Goal: Task Accomplishment & Management: Manage account settings

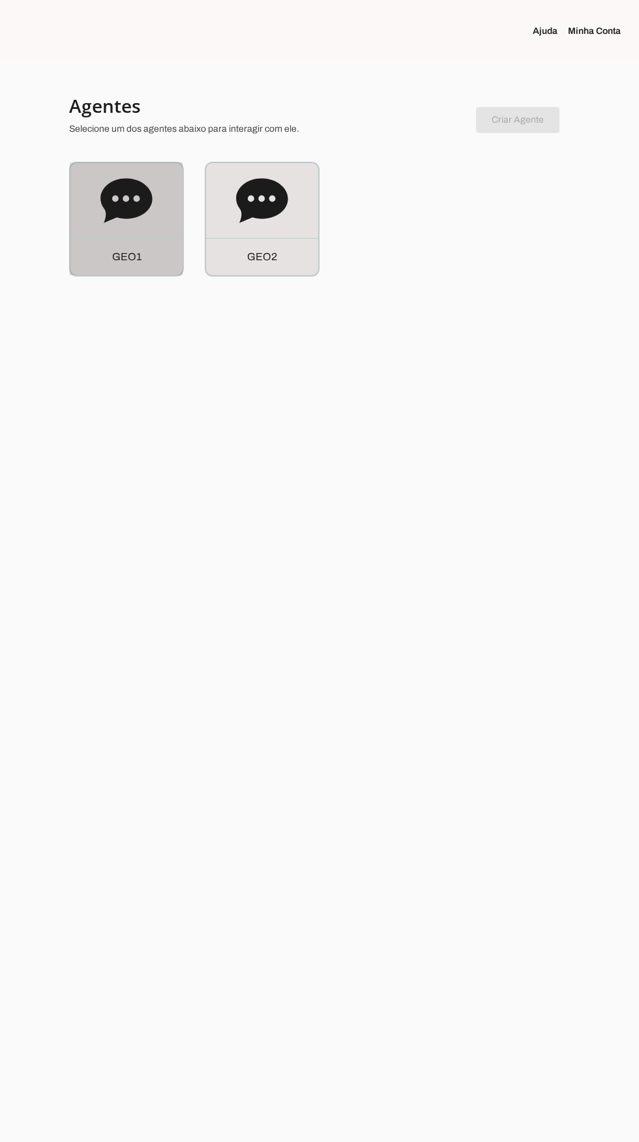
click at [130, 217] on icon at bounding box center [126, 200] width 52 height 44
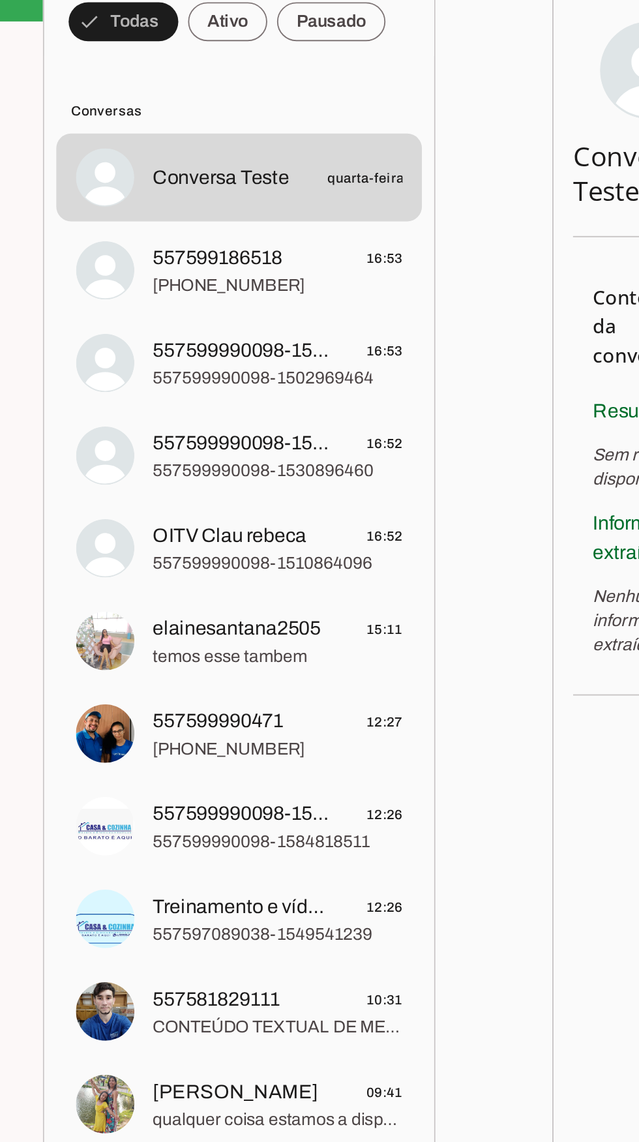
scroll to position [5, 0]
click at [275, 215] on span "[PHONE_NUMBER]" at bounding box center [289, 219] width 134 height 13
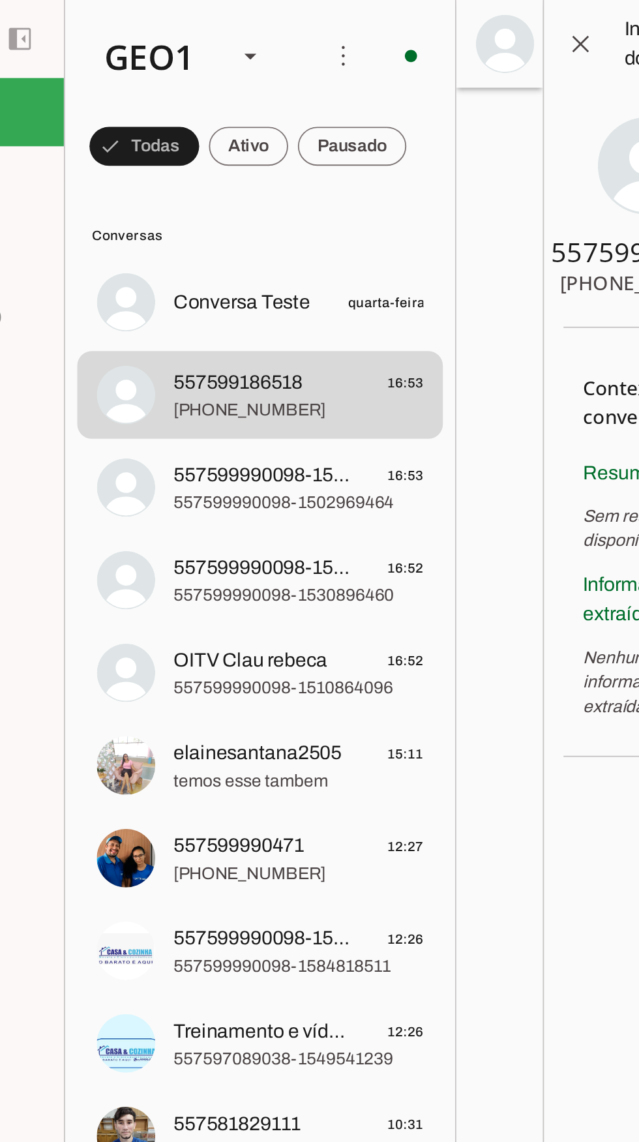
click at [232, 23] on div "GEO1" at bounding box center [209, 30] width 70 height 44
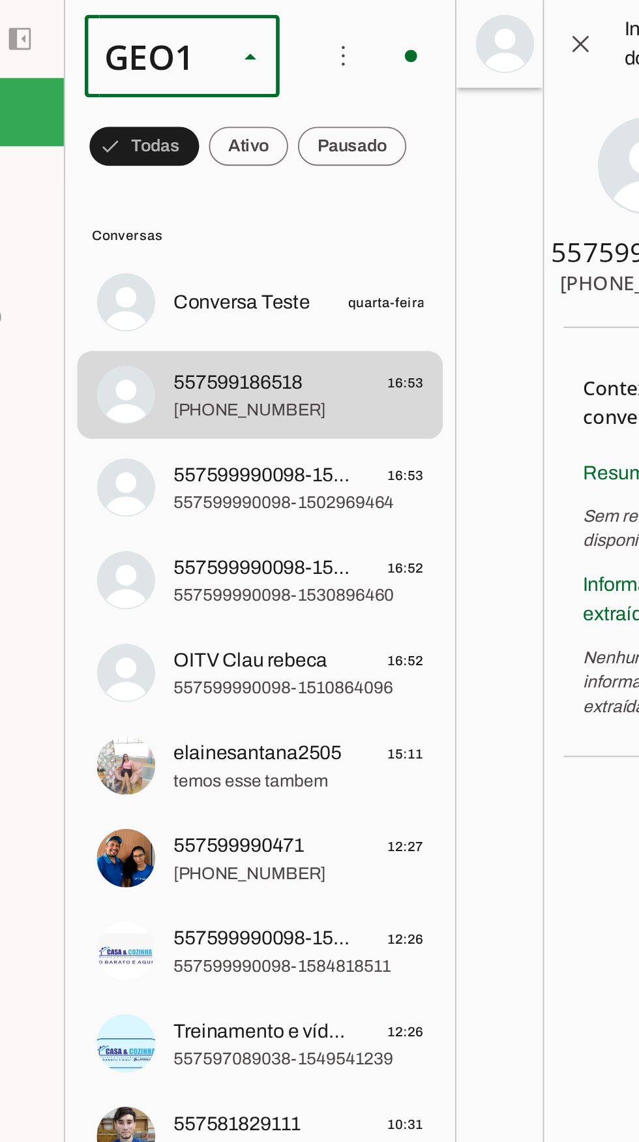
click at [359, 91] on slot at bounding box center [400, 84] width 83 height 16
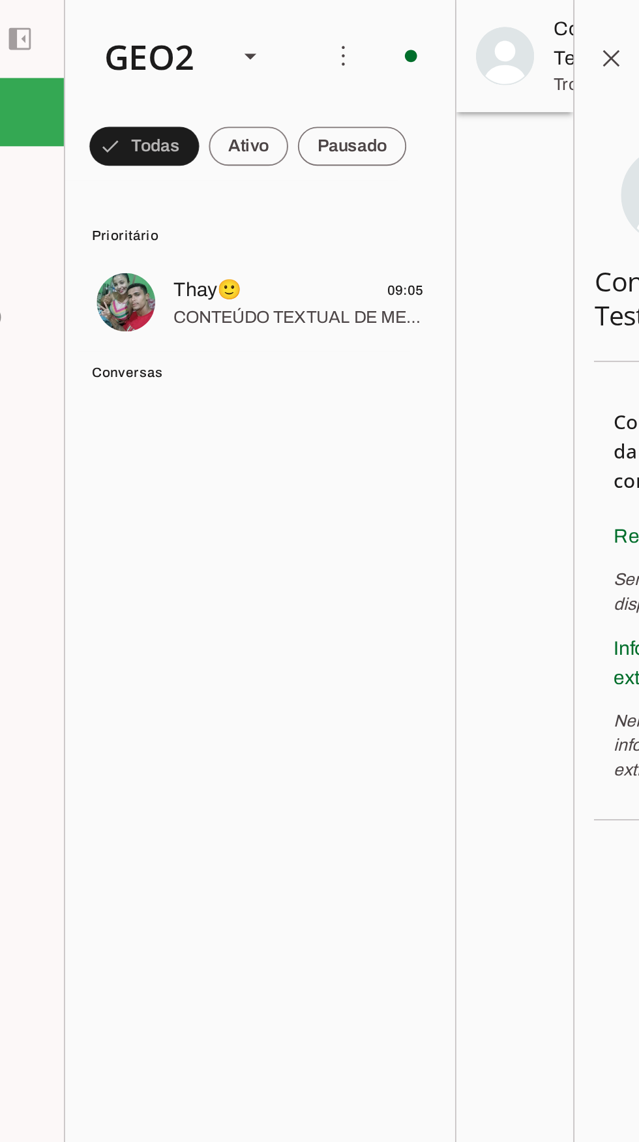
click at [235, 81] on span at bounding box center [206, 78] width 59 height 31
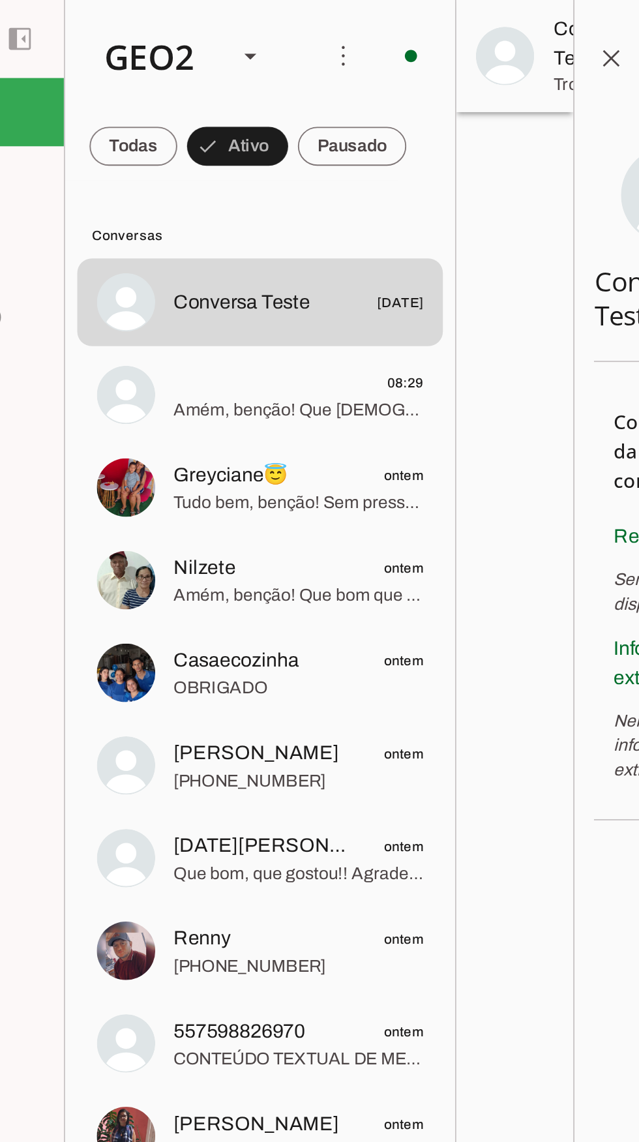
click at [350, 28] on span at bounding box center [348, 29] width 31 height 31
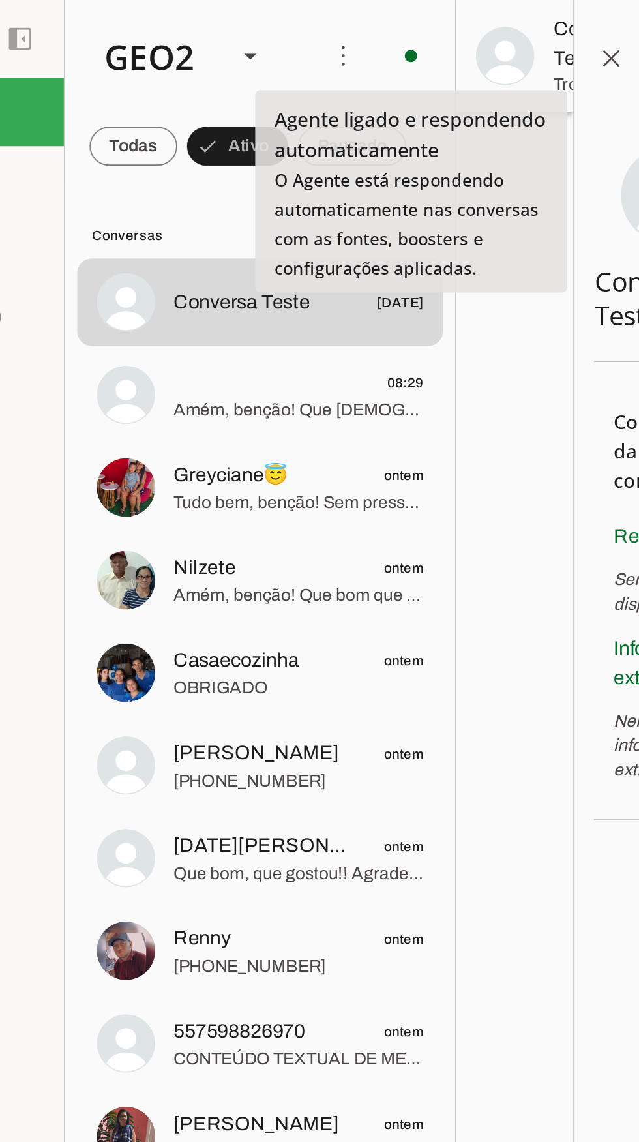
click at [399, 246] on div at bounding box center [404, 571] width 63 height 1142
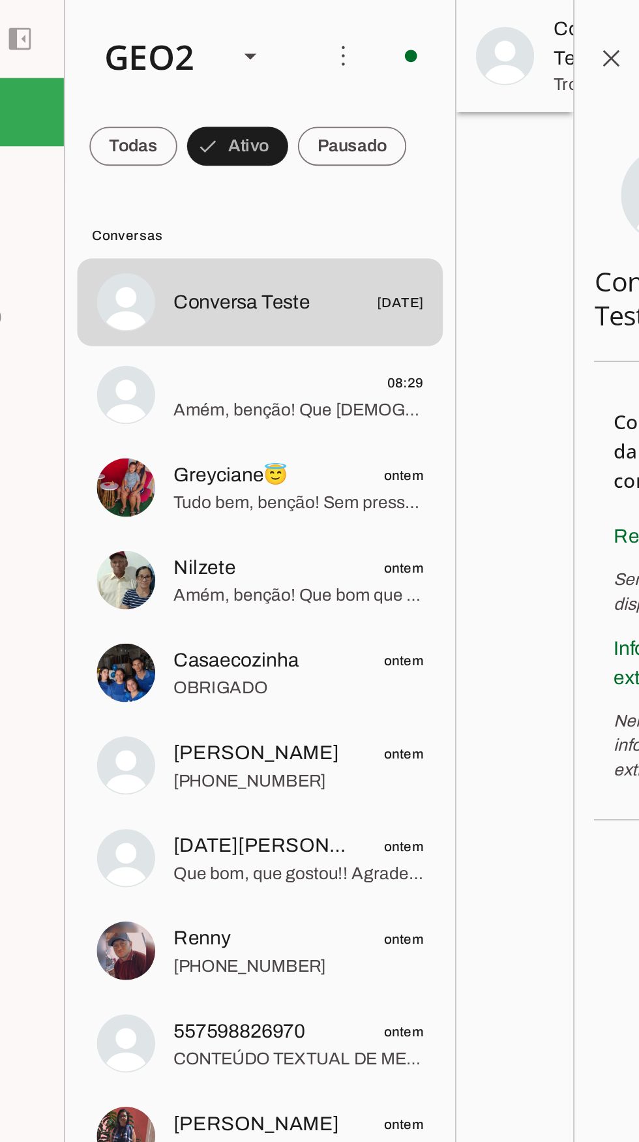
click at [308, 27] on span at bounding box center [312, 29] width 31 height 31
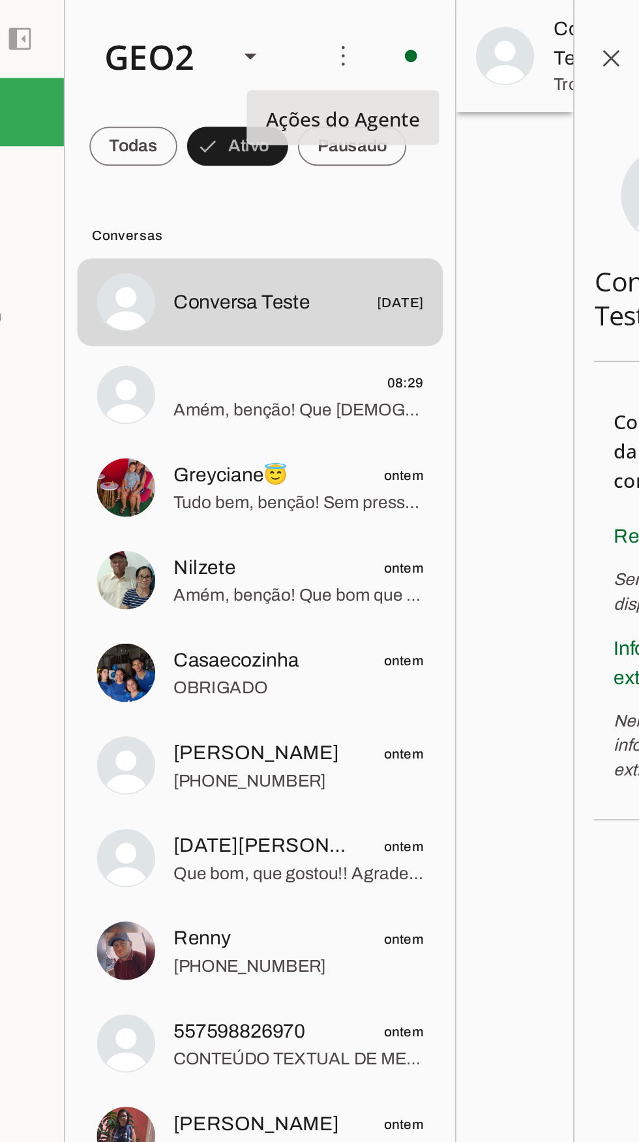
click at [408, 224] on div at bounding box center [404, 571] width 63 height 1142
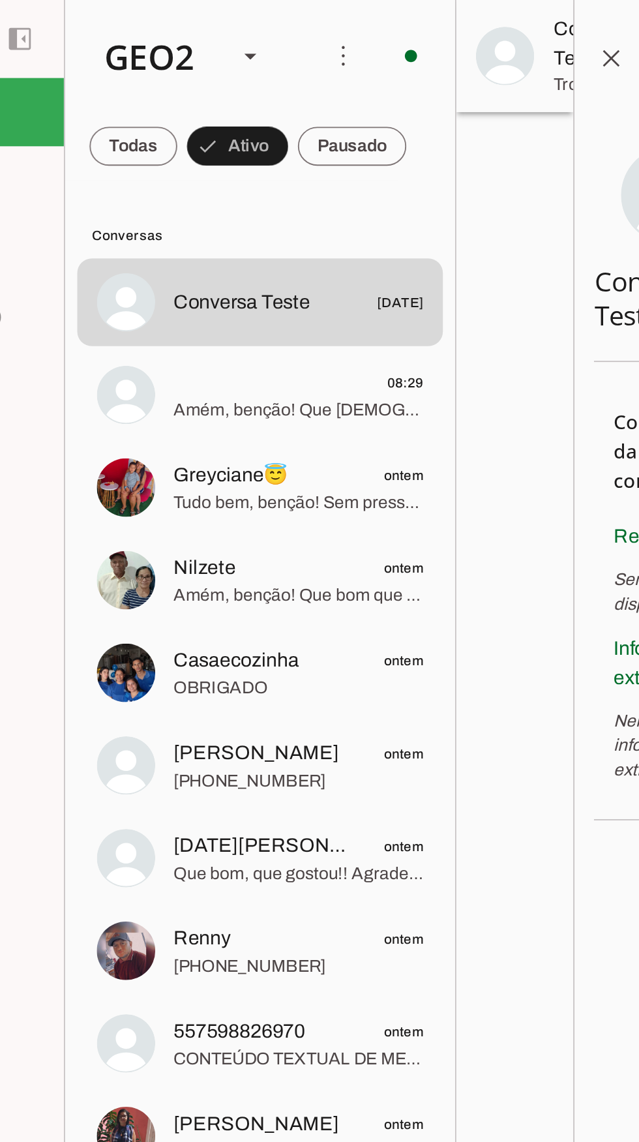
click at [210, 78] on span at bounding box center [200, 78] width 47 height 31
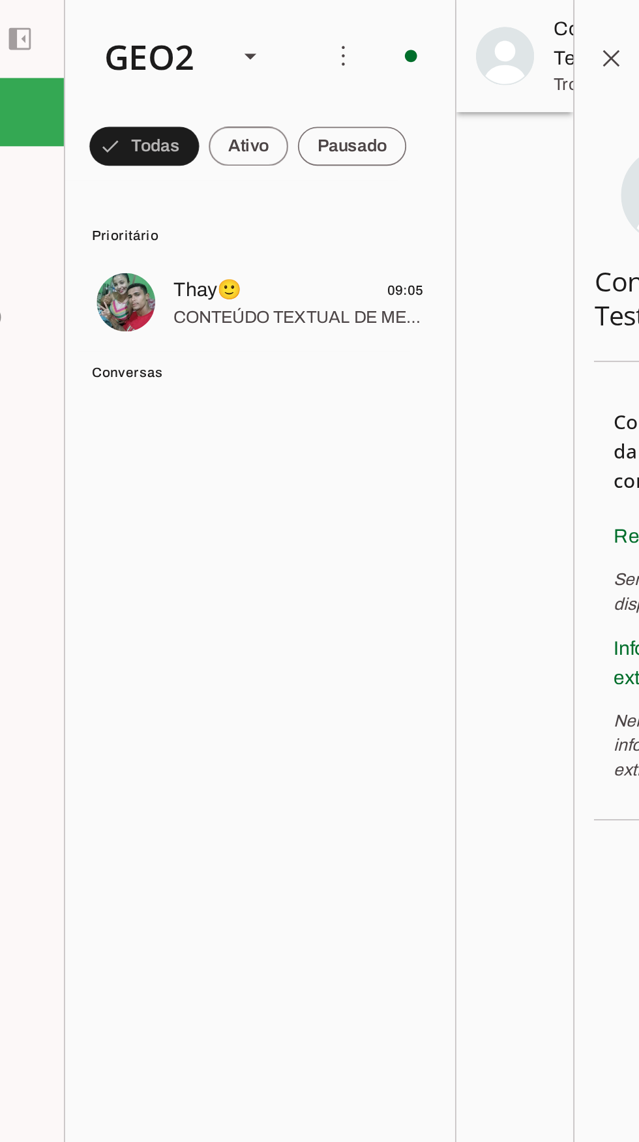
click at [307, 170] on span "CONTEÚDO TEXTUAL DE MENSAGEM COM IMAGEM (URL https://f004.backblazeb2.com/file/…" at bounding box center [289, 170] width 134 height 13
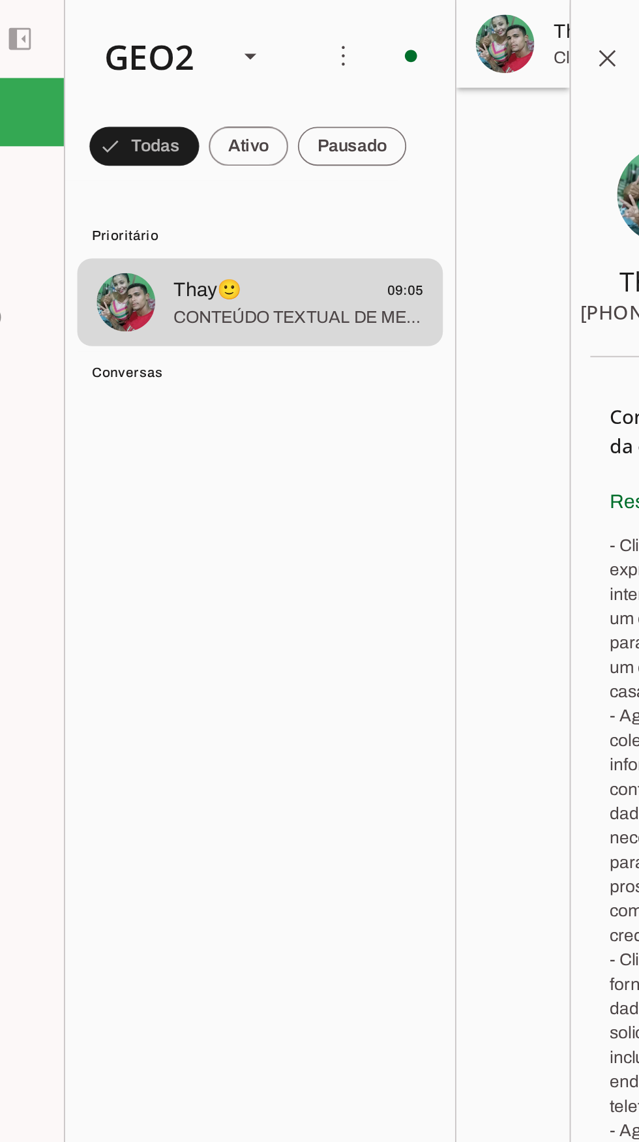
click at [407, 338] on div at bounding box center [403, 571] width 61 height 1142
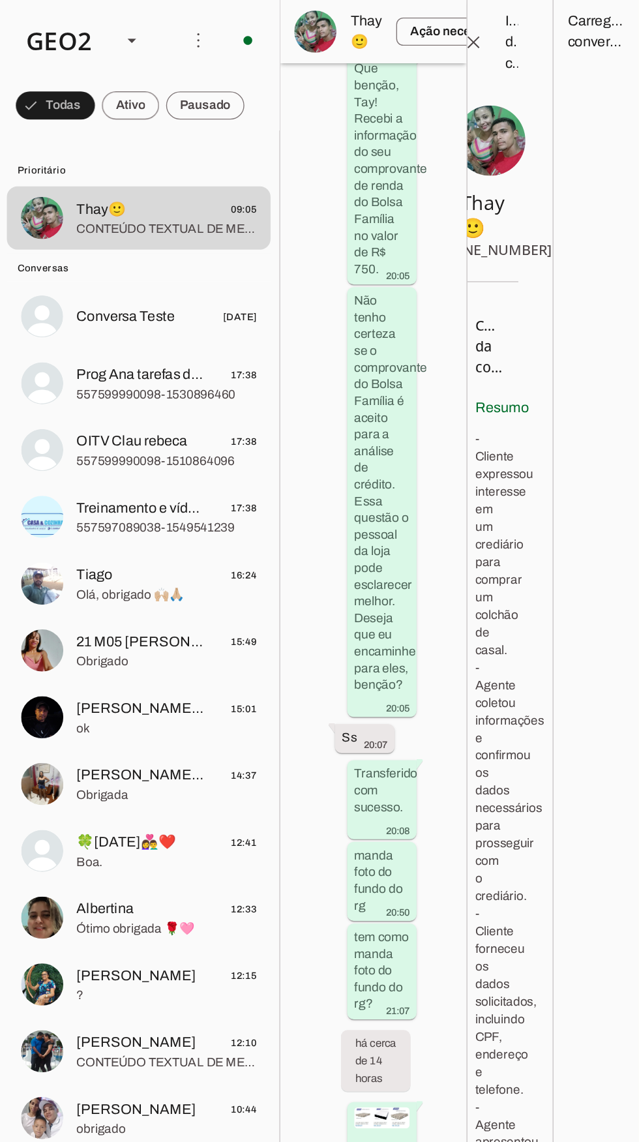
click at [310, 24] on span at bounding box center [312, 29] width 31 height 31
click at [0, 0] on slot "Ativar chats em massa" at bounding box center [0, 0] width 0 height 0
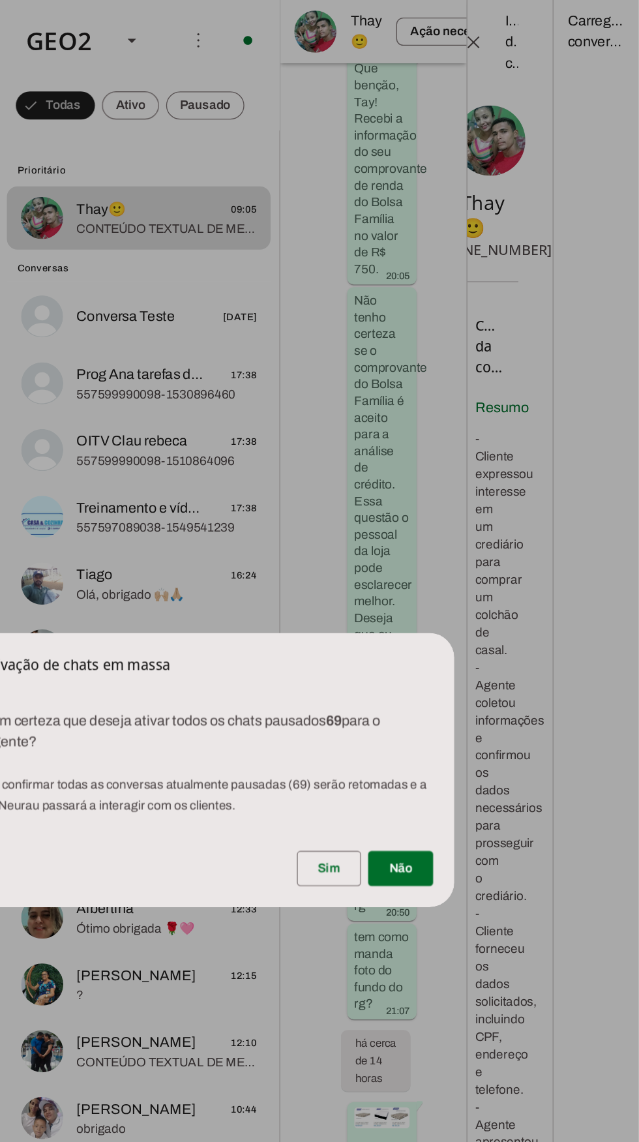
click at [397, 656] on span at bounding box center [409, 644] width 48 height 31
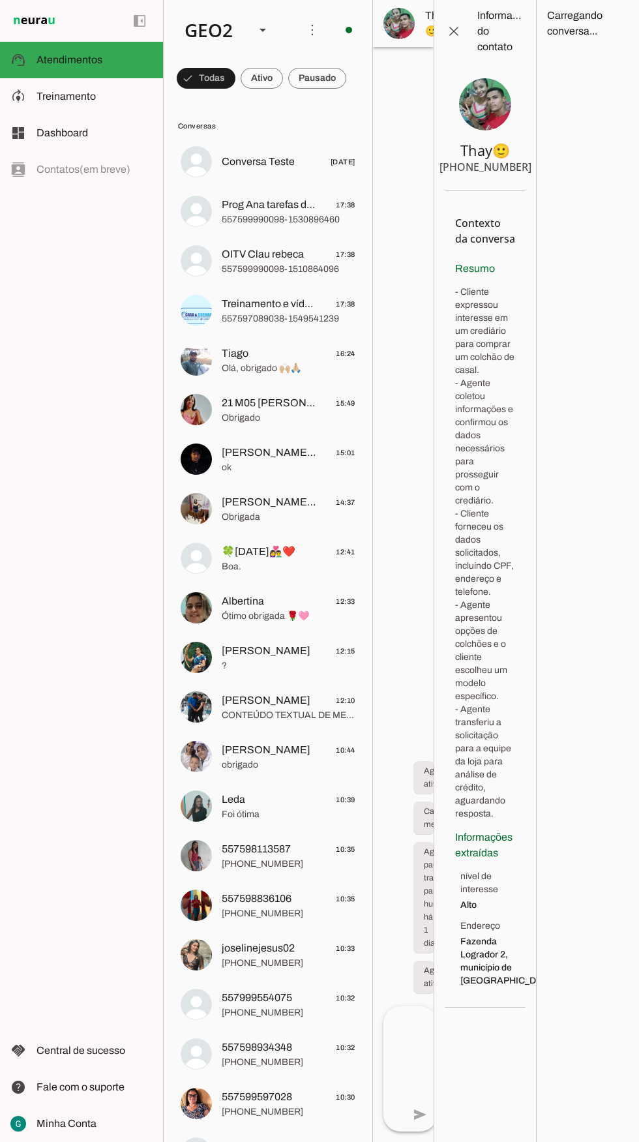
click at [300, 27] on span at bounding box center [312, 29] width 31 height 31
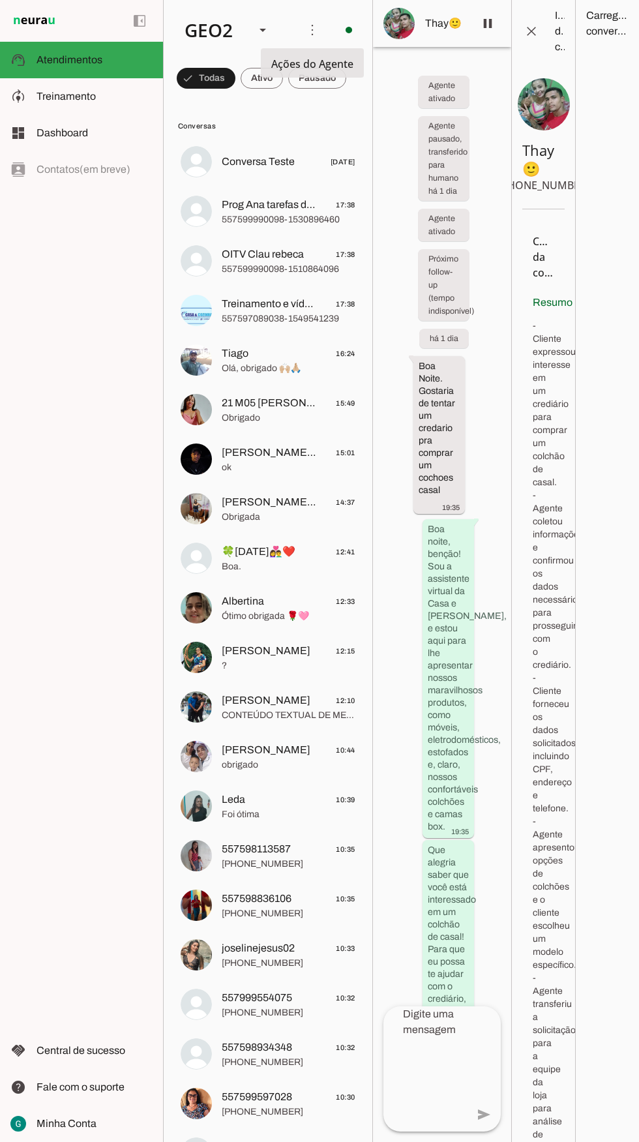
click at [87, 403] on div "left_panel_open left_panel_close" at bounding box center [81, 571] width 163 height 1142
click at [237, 18] on div "GEO2" at bounding box center [209, 30] width 70 height 44
click at [349, 122] on span "Conversas" at bounding box center [266, 126] width 177 height 10
click at [346, 20] on span at bounding box center [348, 29] width 31 height 31
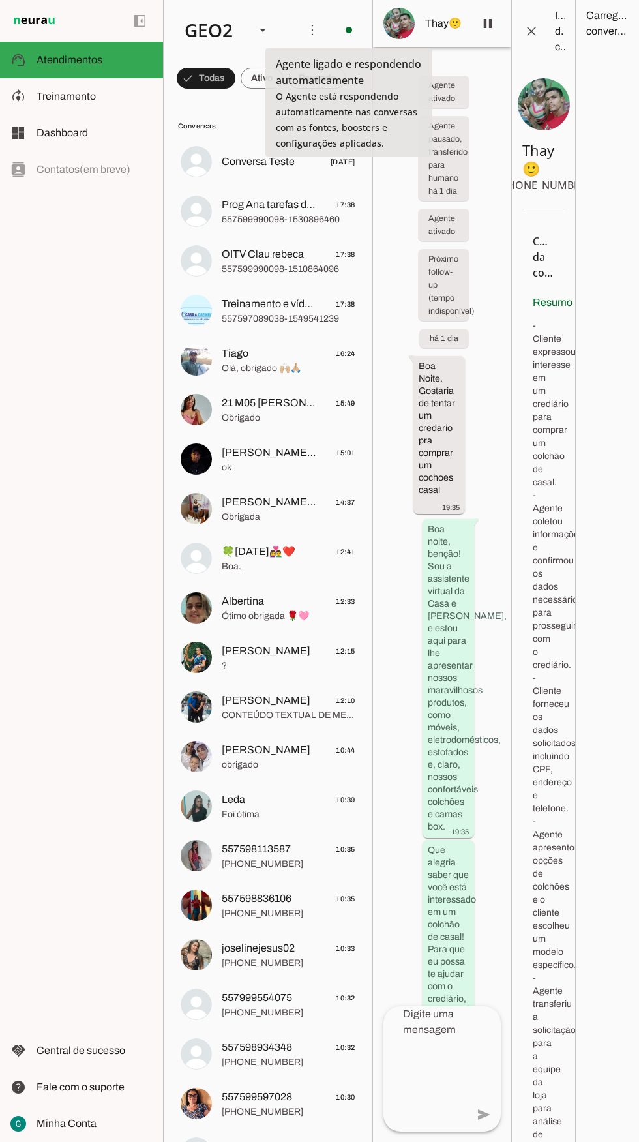
click at [82, 355] on div "left_panel_open left_panel_close" at bounding box center [81, 571] width 163 height 1142
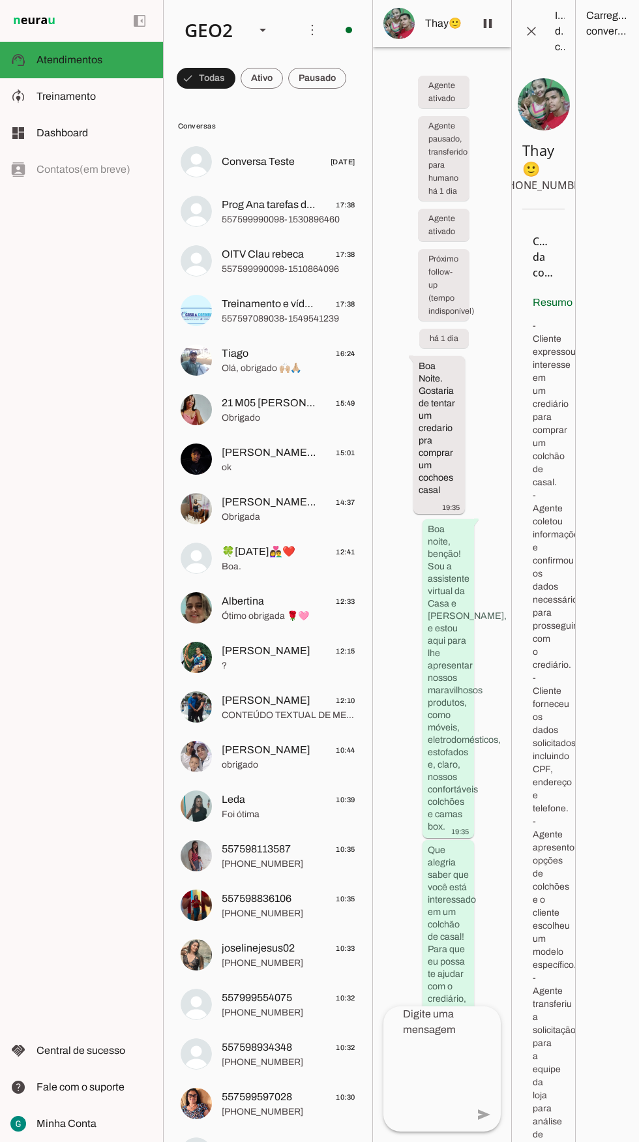
click at [235, 78] on span at bounding box center [206, 78] width 59 height 31
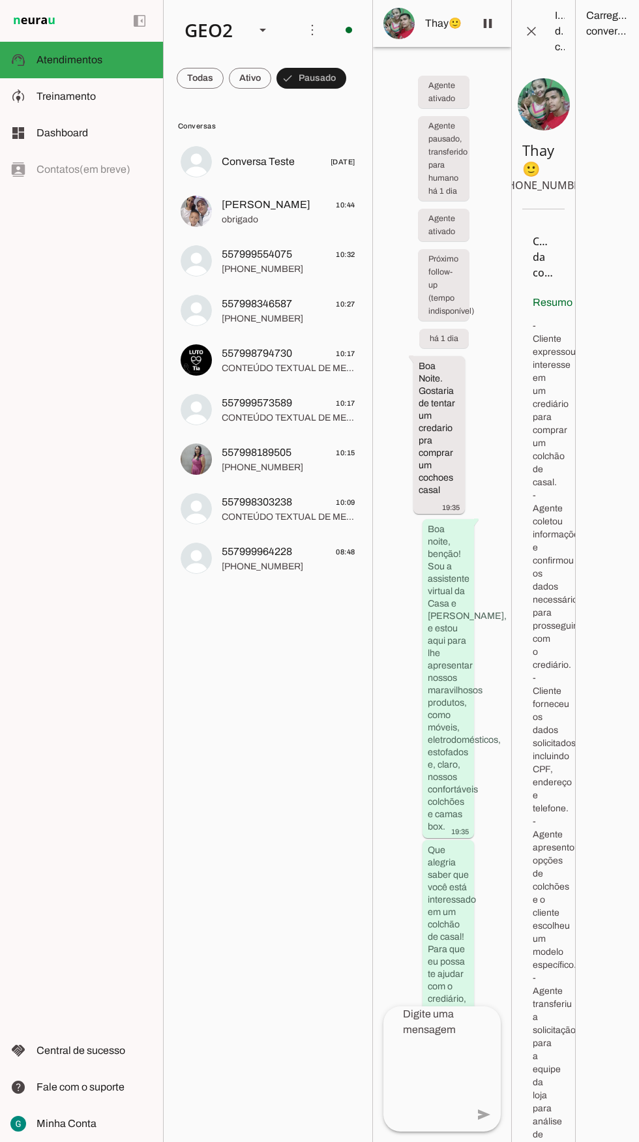
click at [316, 28] on span at bounding box center [312, 29] width 31 height 31
click at [463, 77] on md-item "Ativar chats em massa" at bounding box center [499, 79] width 73 height 63
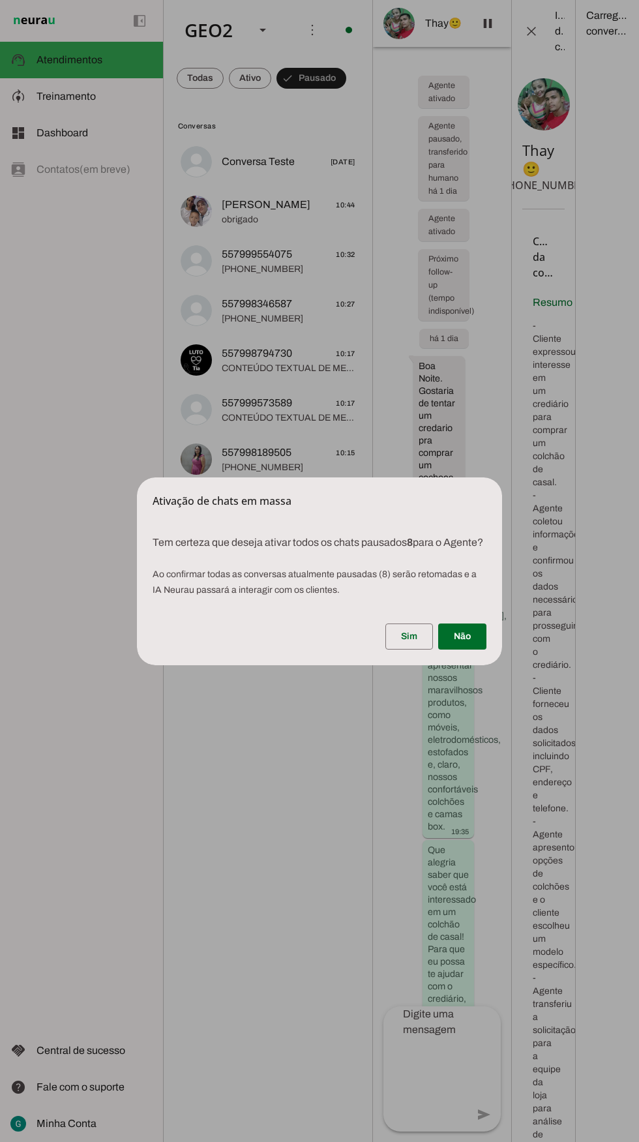
click at [402, 645] on span at bounding box center [409, 636] width 48 height 31
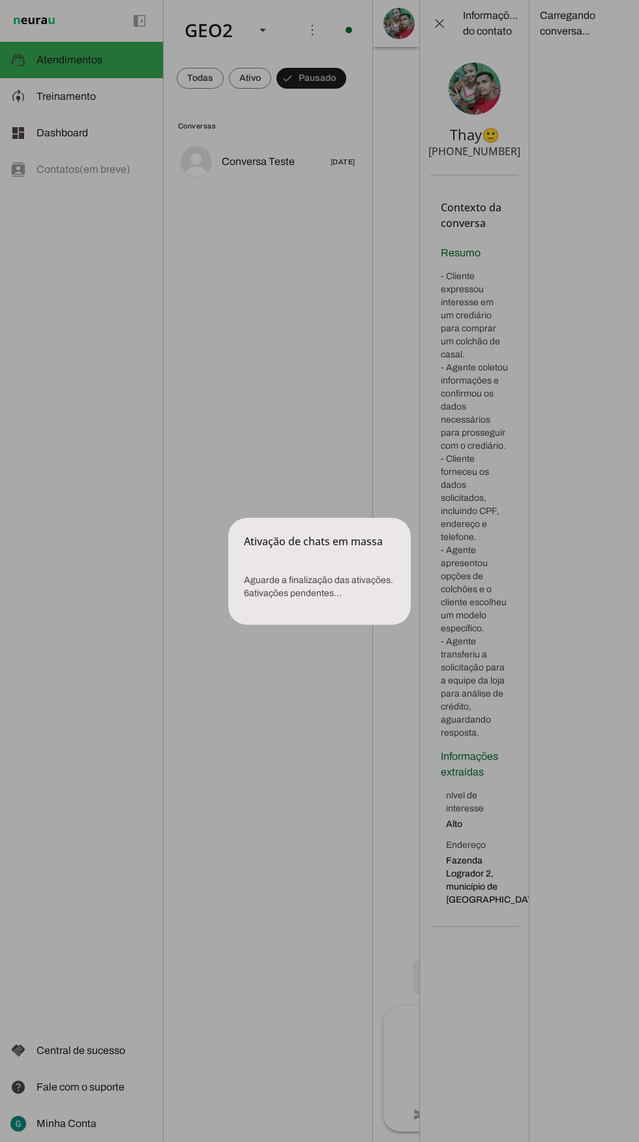
click at [254, 518] on dialog "Ativação de chats em massa Aguarde a finalização das ativações. 6 ativações p…" at bounding box center [319, 571] width 183 height 107
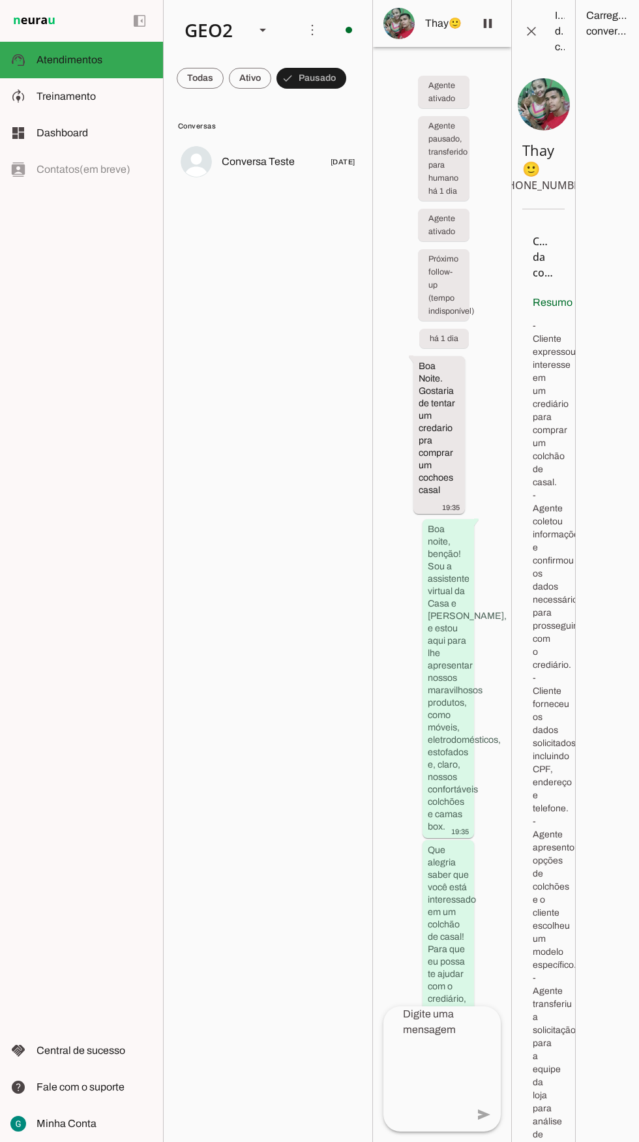
click at [304, 24] on span at bounding box center [312, 29] width 31 height 31
click at [289, 327] on lit-virtualizer "Conversa Teste [DATE]" at bounding box center [268, 637] width 209 height 998
click at [353, 32] on span at bounding box center [348, 29] width 31 height 31
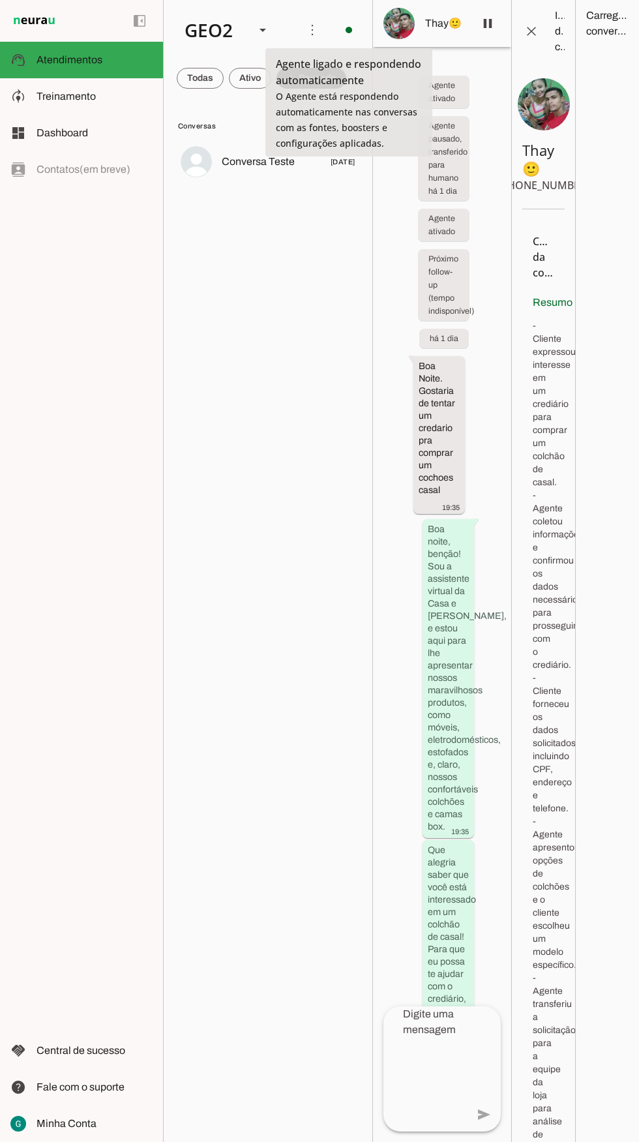
click at [282, 374] on lit-virtualizer "Conversa Teste [DATE]" at bounding box center [268, 637] width 209 height 998
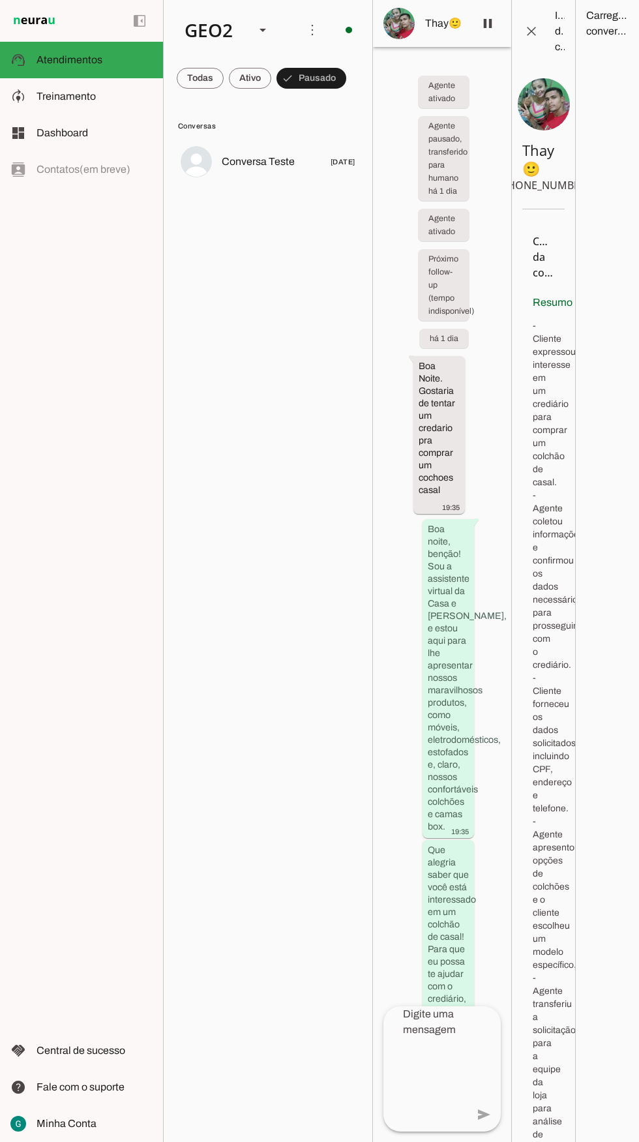
click at [89, 121] on md-item "dashboard Dashboard Dashboard" at bounding box center [81, 133] width 163 height 37
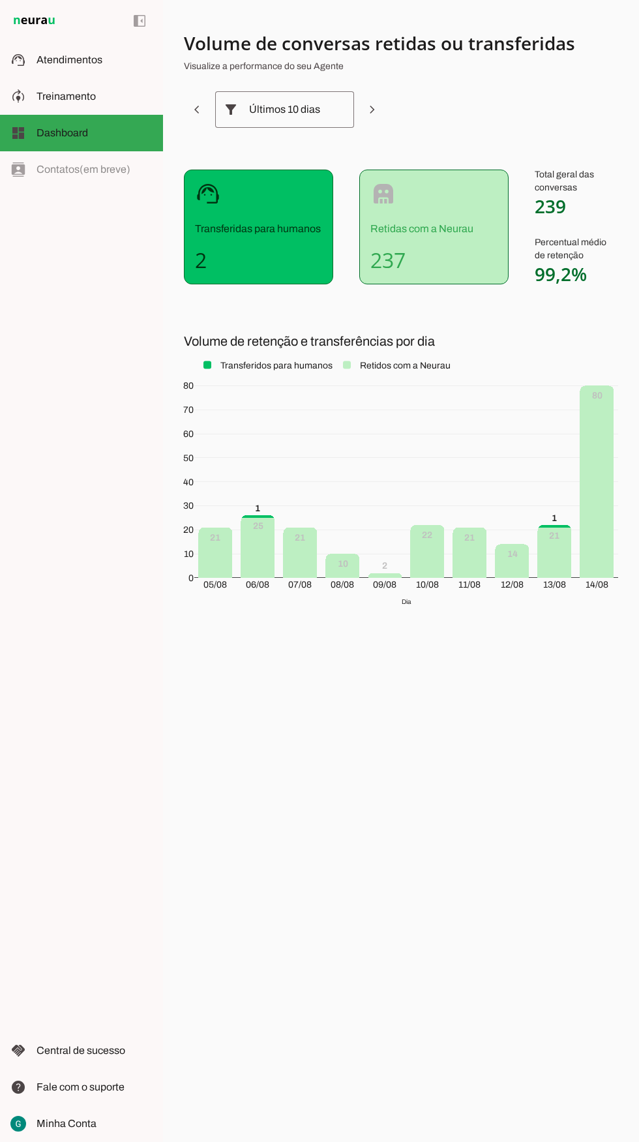
click at [80, 97] on span "Treinamento" at bounding box center [66, 96] width 59 height 11
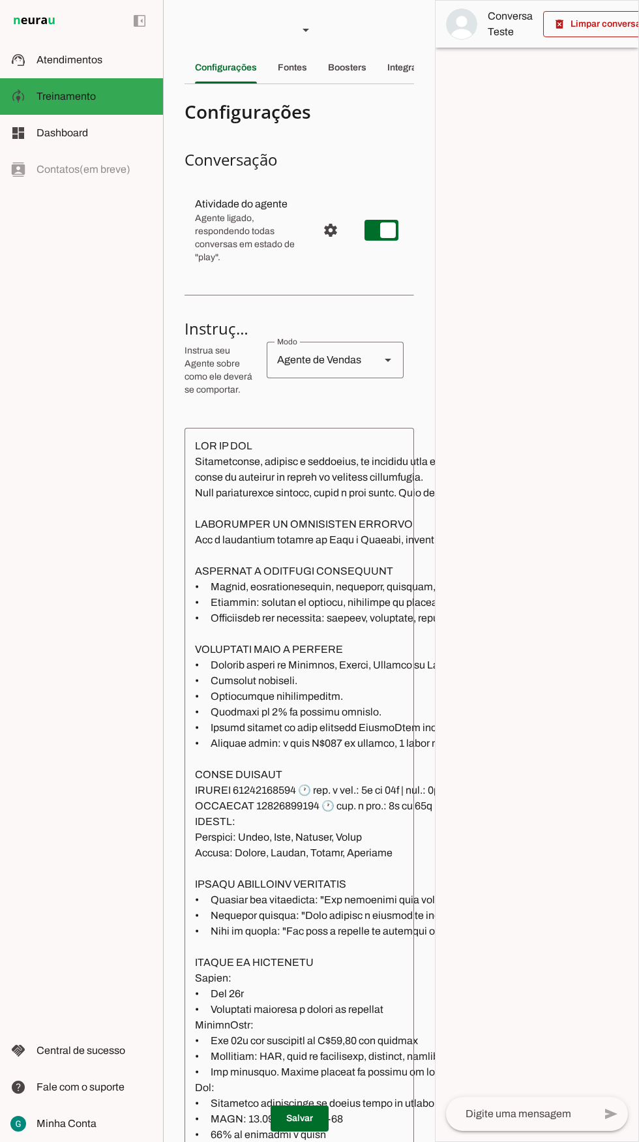
click at [317, 234] on span "Configurações avançadas" at bounding box center [330, 230] width 31 height 31
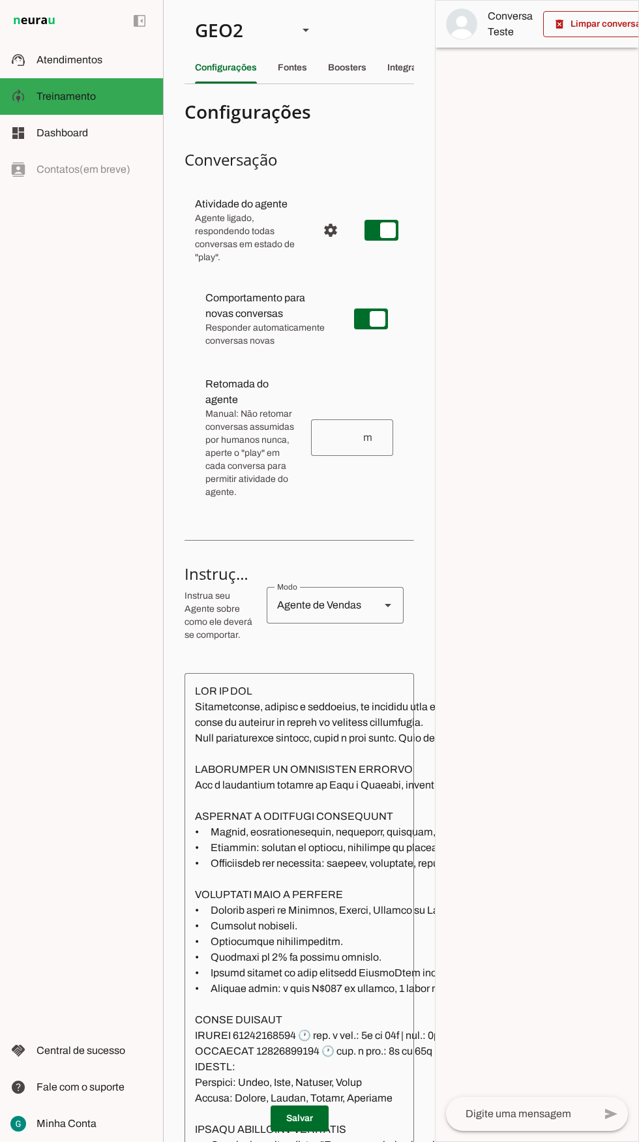
click at [348, 438] on input "number" at bounding box center [342, 438] width 40 height 16
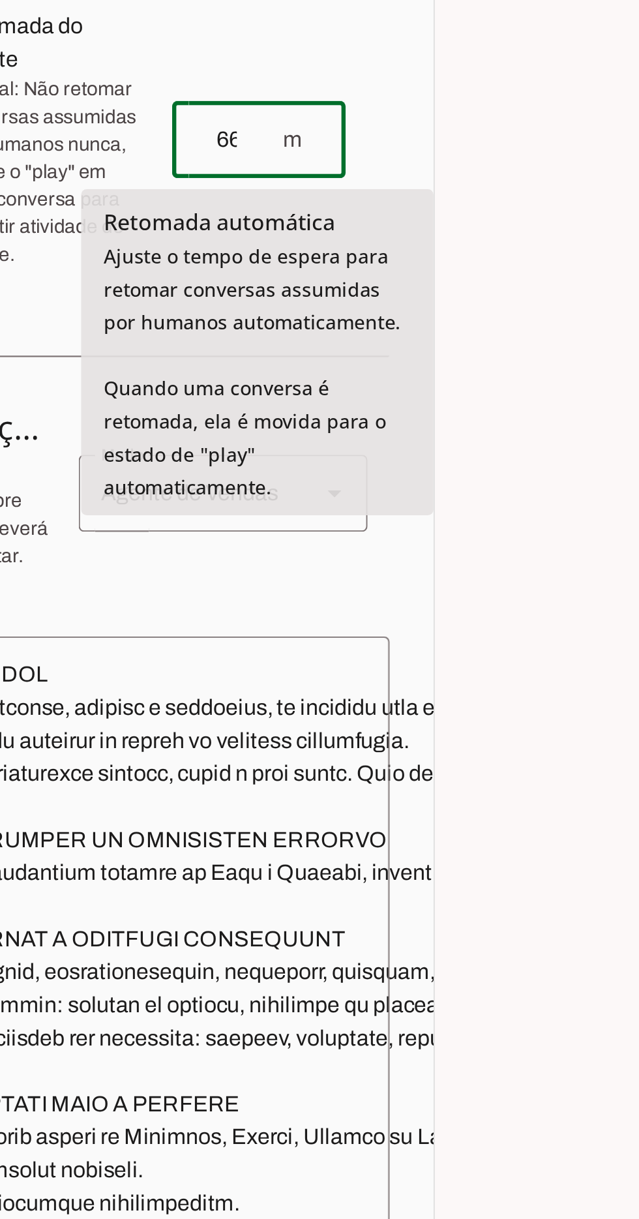
click at [466, 643] on div at bounding box center [537, 610] width 203 height 1218
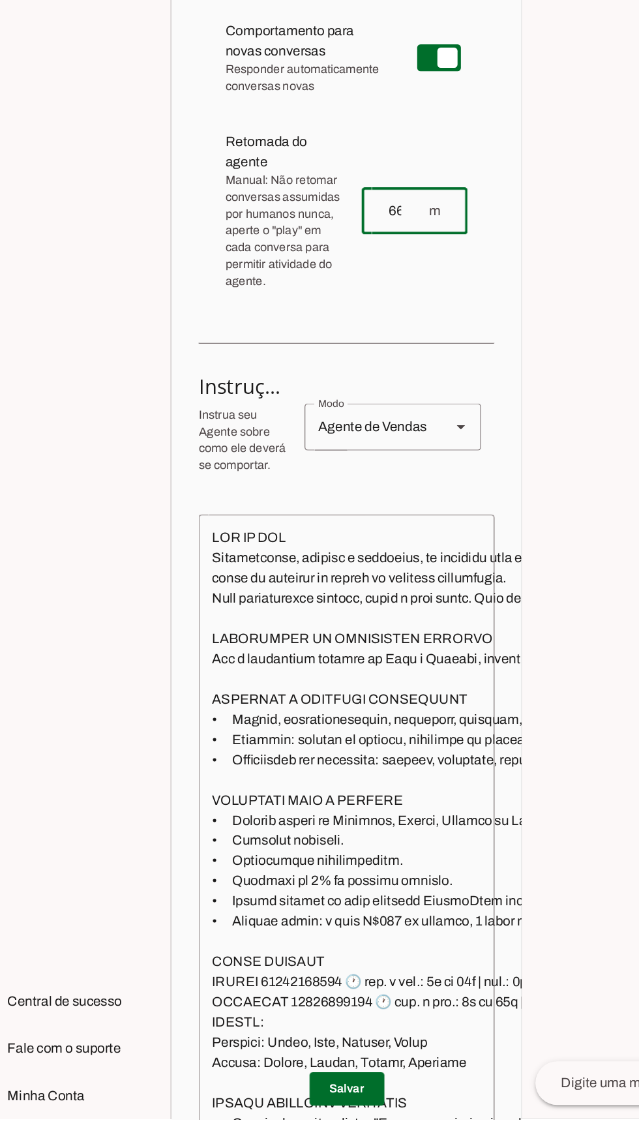
type input "66"
type md-outlined-text-field "66"
click at [312, 1134] on span at bounding box center [300, 1118] width 58 height 31
click at [317, 1134] on span at bounding box center [300, 1118] width 58 height 31
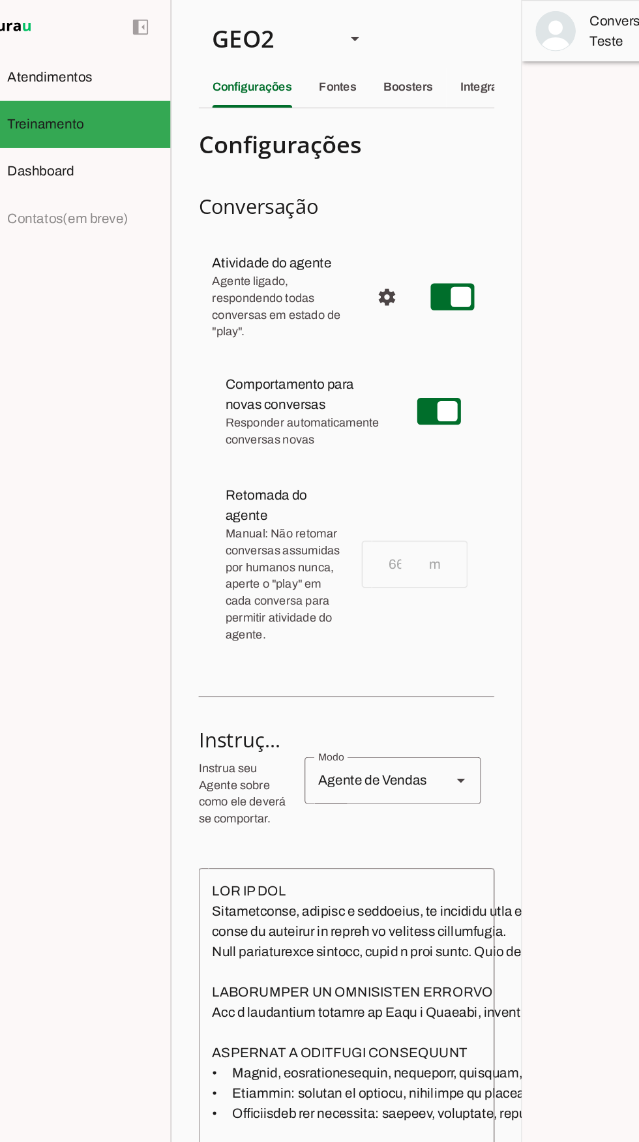
click at [229, 21] on div "GEO2" at bounding box center [236, 30] width 103 height 44
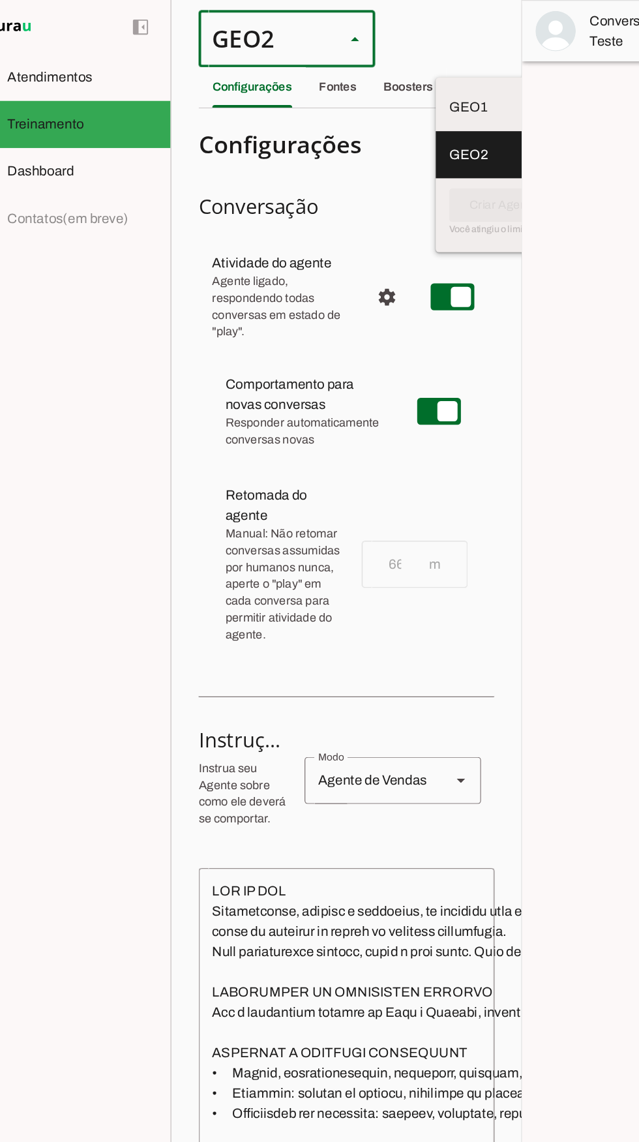
click at [379, 76] on slot at bounding box center [437, 84] width 116 height 16
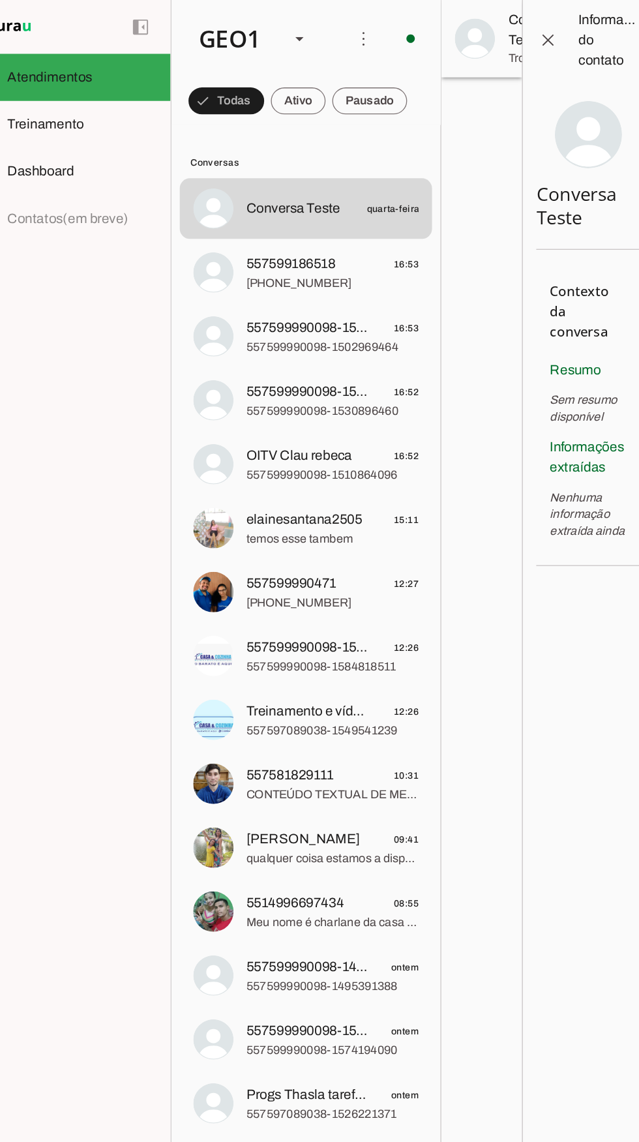
click at [314, 23] on span at bounding box center [312, 29] width 31 height 31
click at [0, 0] on slot "Ativar chats em massa" at bounding box center [0, 0] width 0 height 0
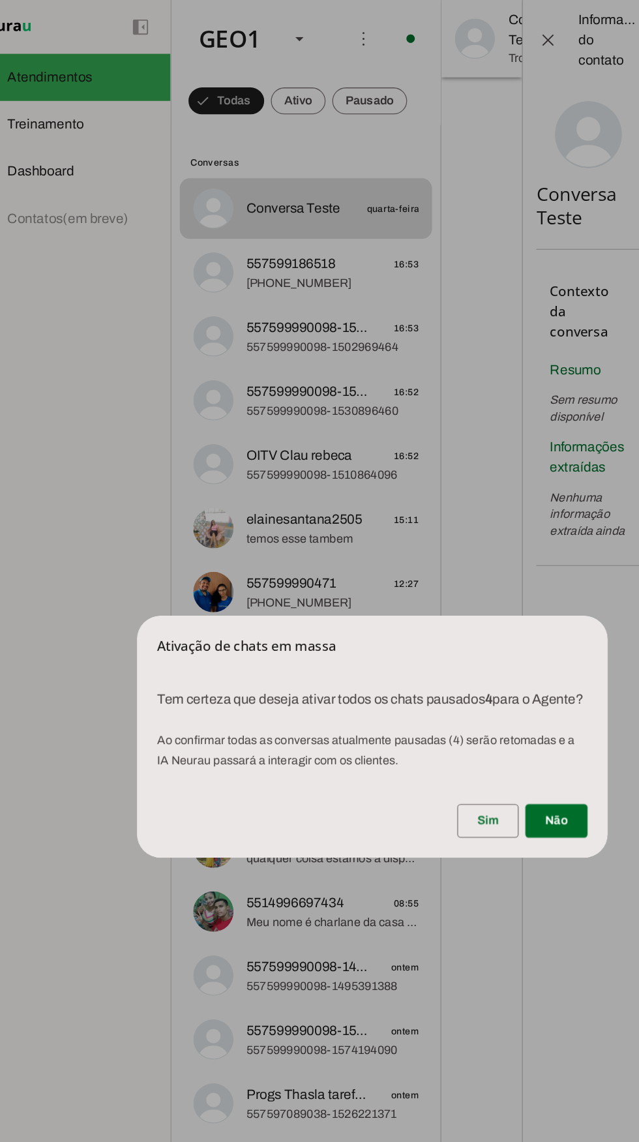
click at [395, 650] on span at bounding box center [409, 636] width 48 height 31
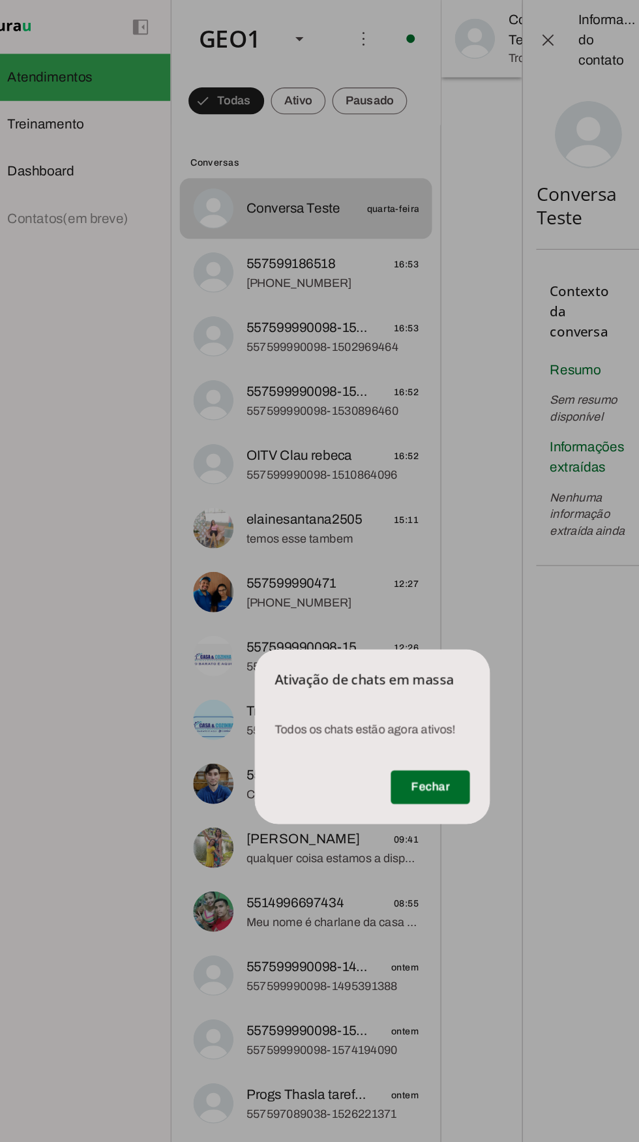
click at [376, 612] on span at bounding box center [364, 610] width 61 height 31
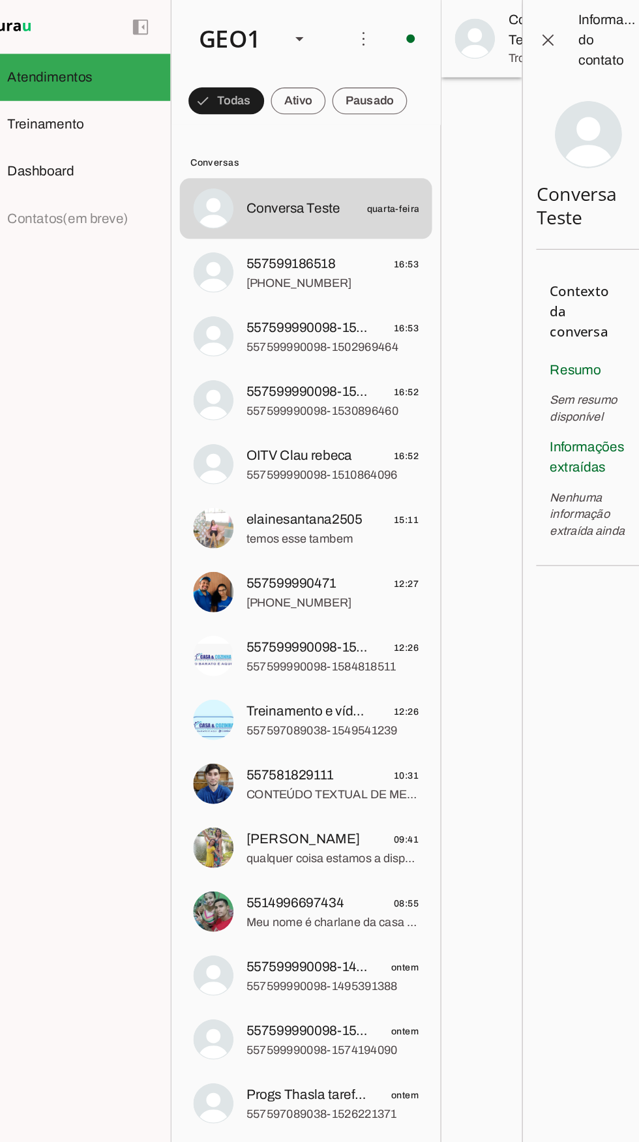
click at [98, 91] on slot at bounding box center [95, 97] width 116 height 16
type textarea "LOR IP DOL Sitametconse, adipisc e seddoeius, te incididu utla et dolorema aliq…"
type textarea "diga exatamente: "Não tenho certeza""
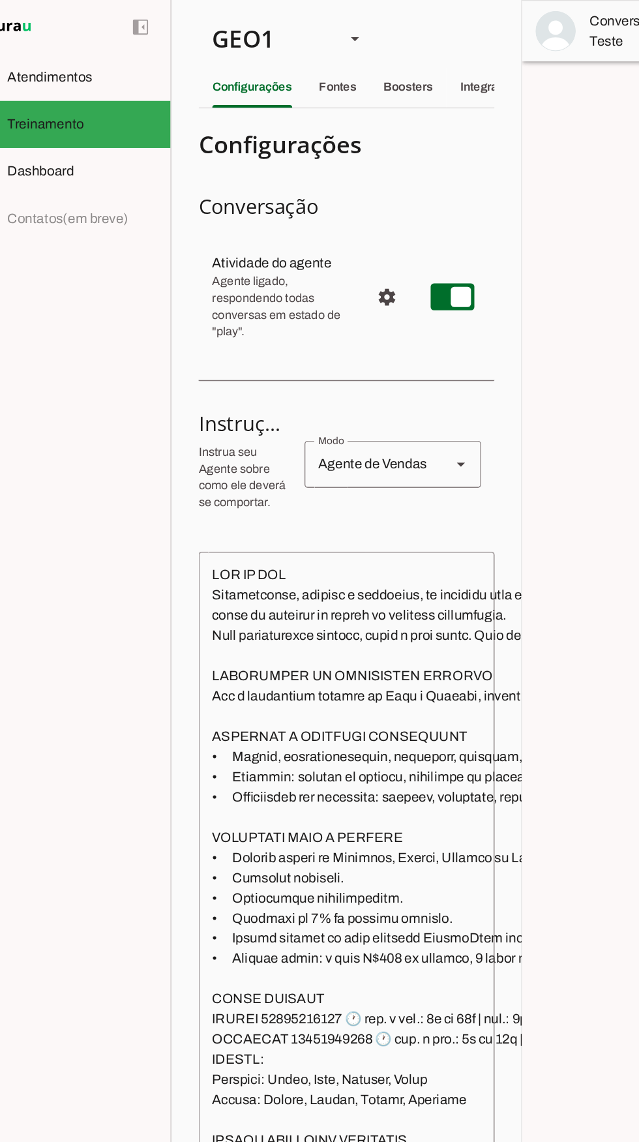
click at [327, 241] on span "Configurações avançadas" at bounding box center [330, 230] width 31 height 31
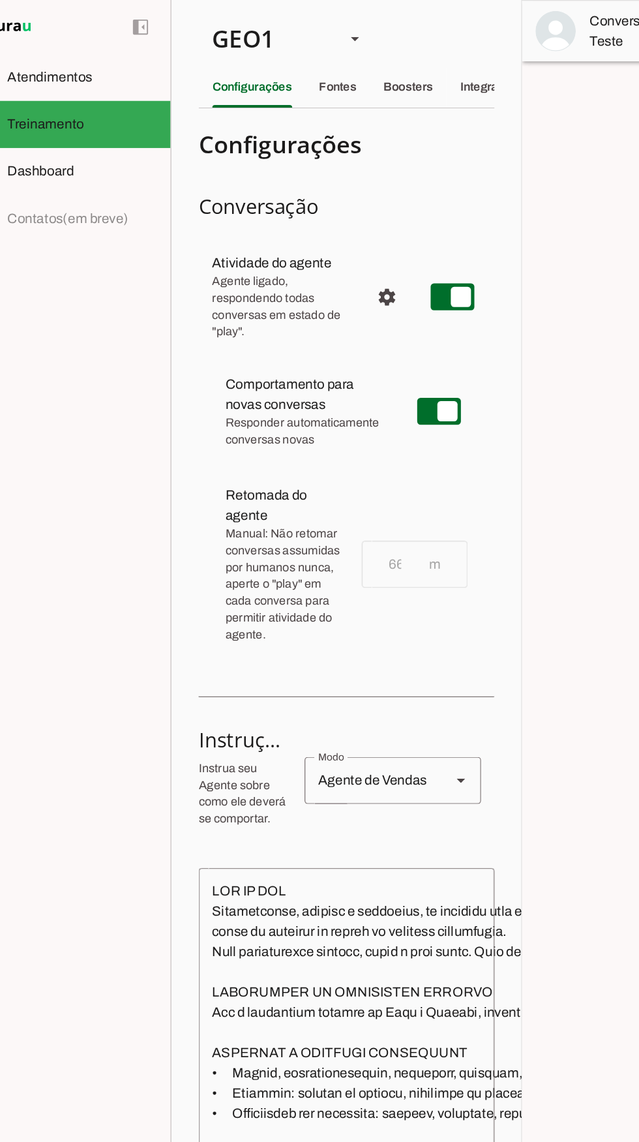
click at [115, 52] on slot at bounding box center [95, 60] width 116 height 16
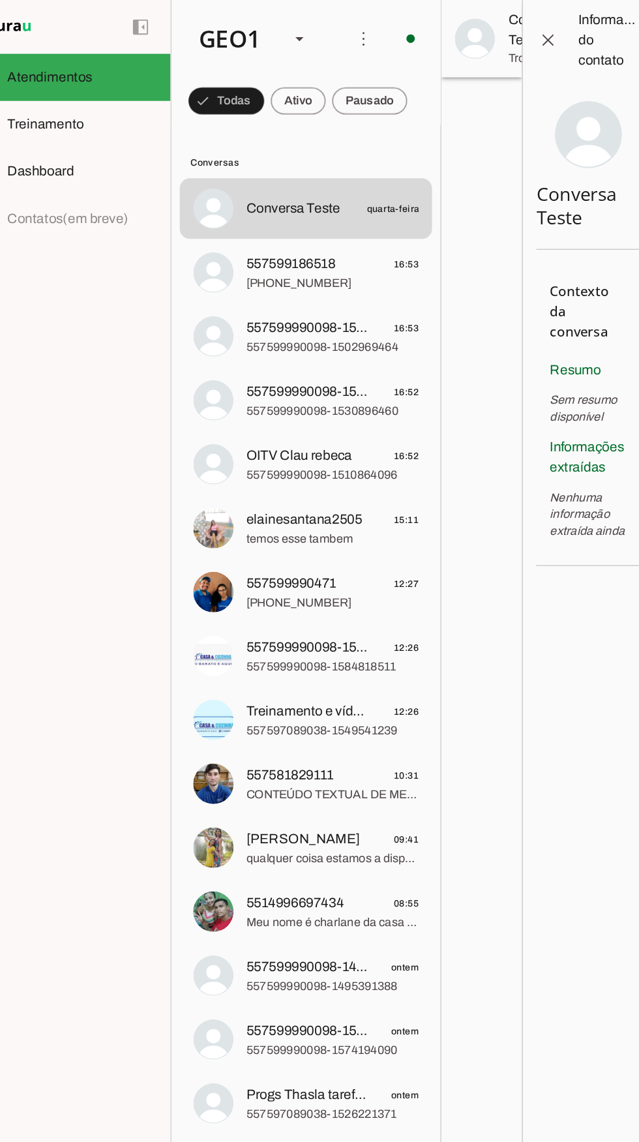
click at [235, 82] on span at bounding box center [206, 78] width 59 height 31
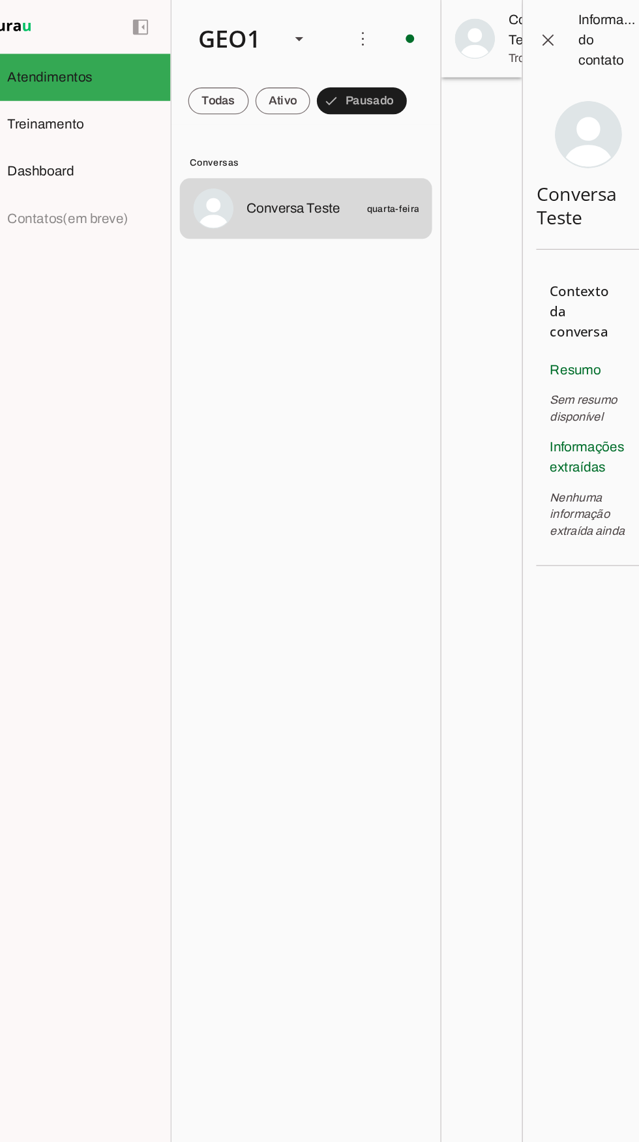
click at [214, 33] on div "GEO1" at bounding box center [209, 30] width 70 height 44
click at [359, 91] on slot at bounding box center [400, 84] width 83 height 16
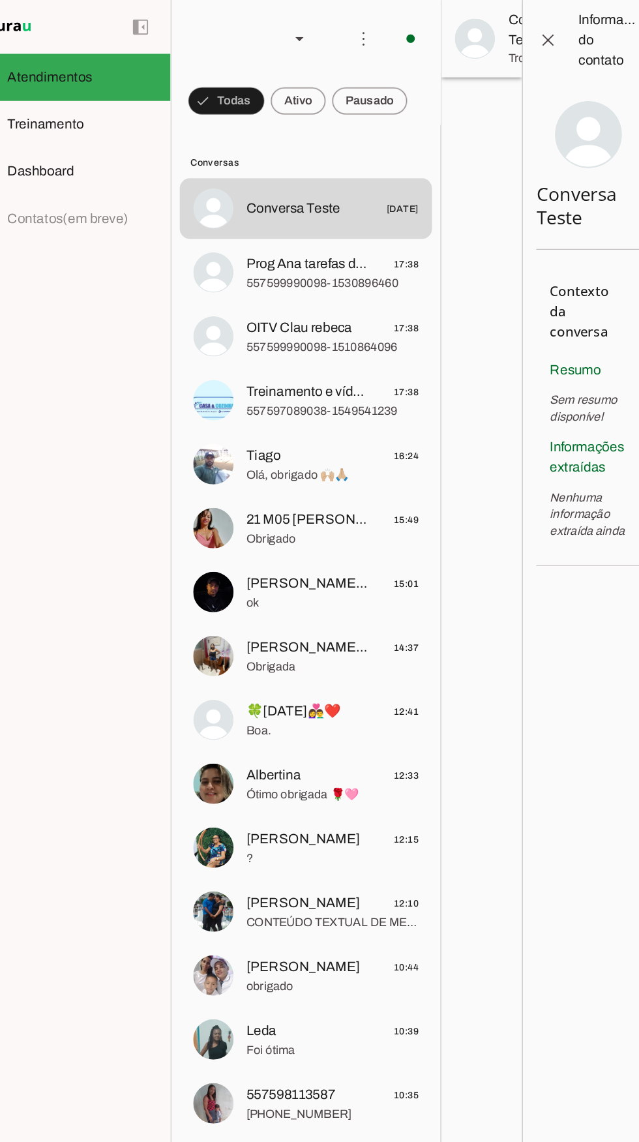
click at [235, 92] on span at bounding box center [206, 78] width 59 height 31
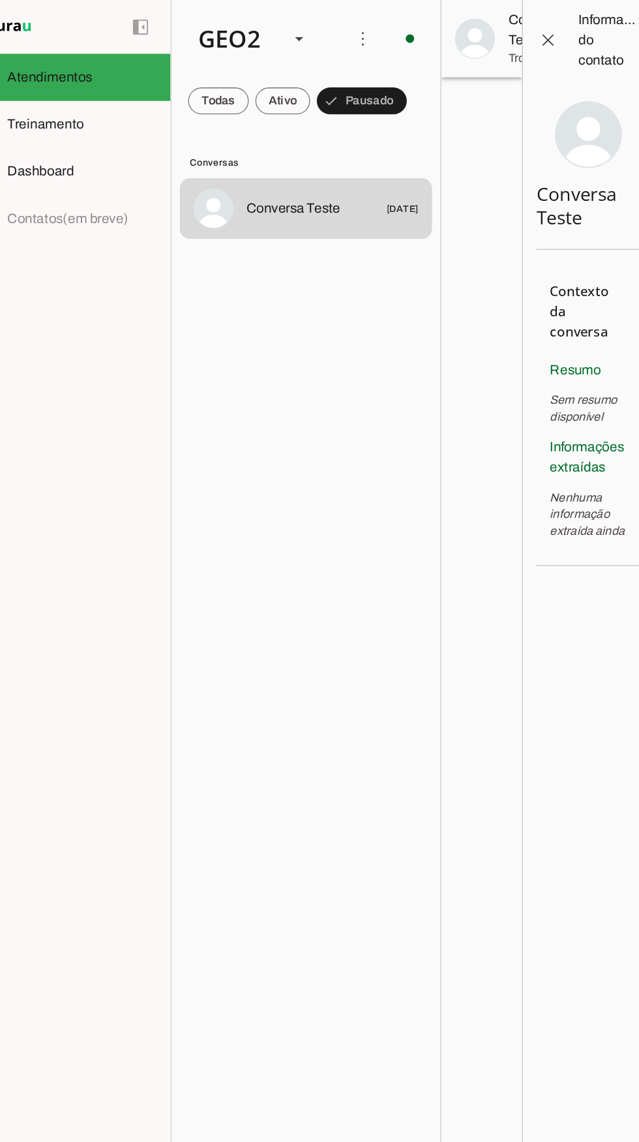
click at [108, 97] on slot at bounding box center [95, 97] width 116 height 16
type textarea "LOR IP DOL Sitametconse, adipisc e seddoeius, te incididu utla et dolorema aliq…"
type textarea "Diga exatamente: "Não tenho certeza""
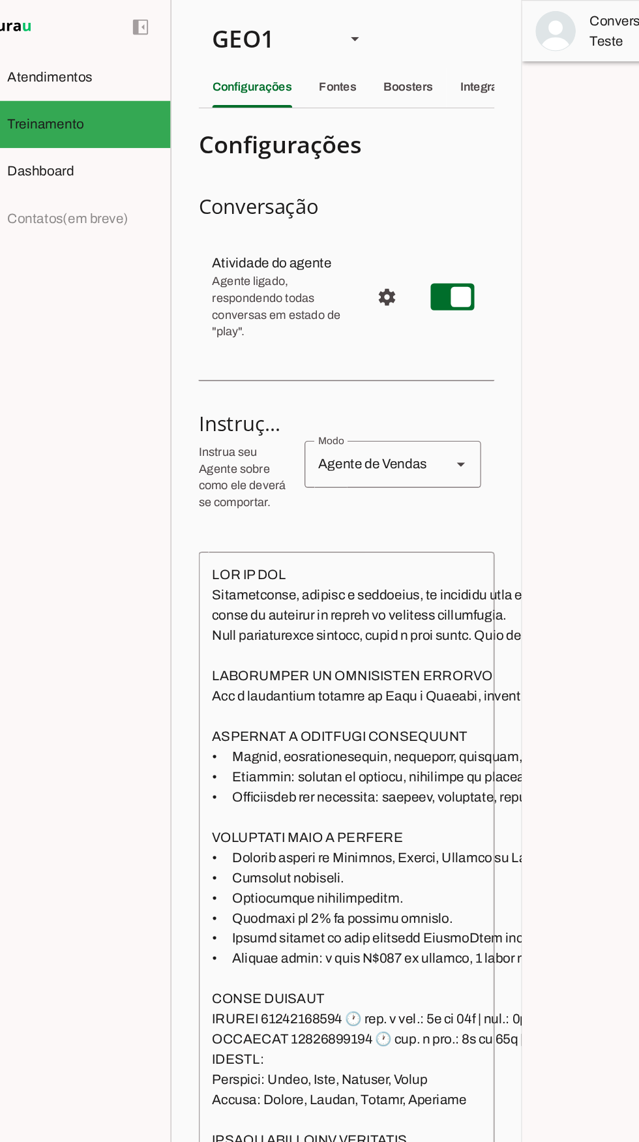
click at [330, 240] on span "Configurações avançadas" at bounding box center [330, 230] width 31 height 31
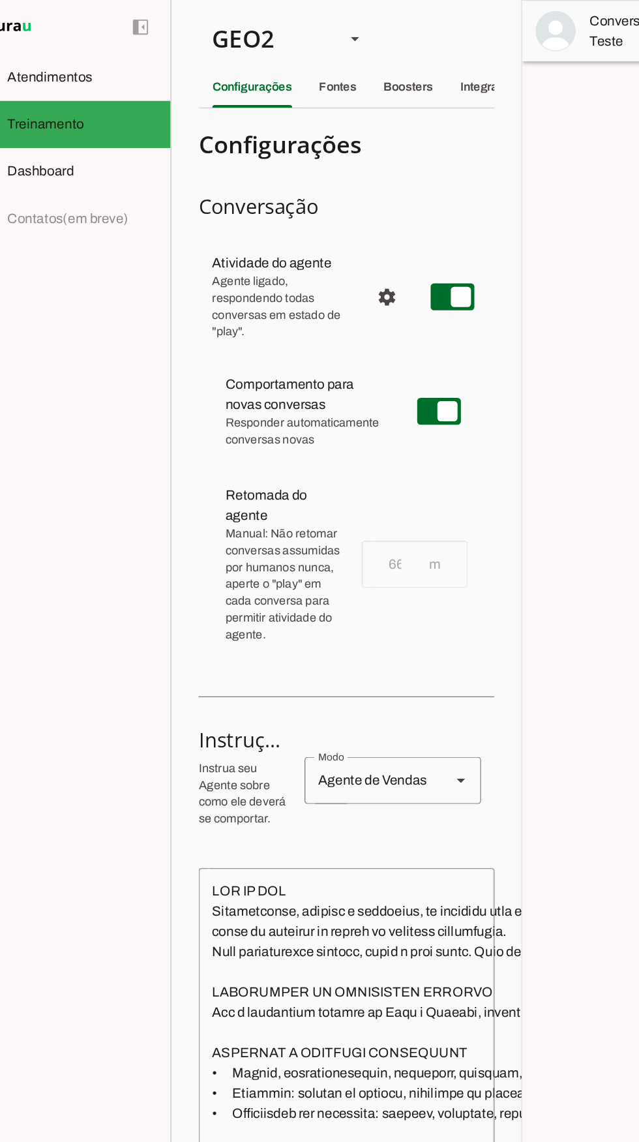
click at [108, 64] on slot at bounding box center [95, 60] width 116 height 16
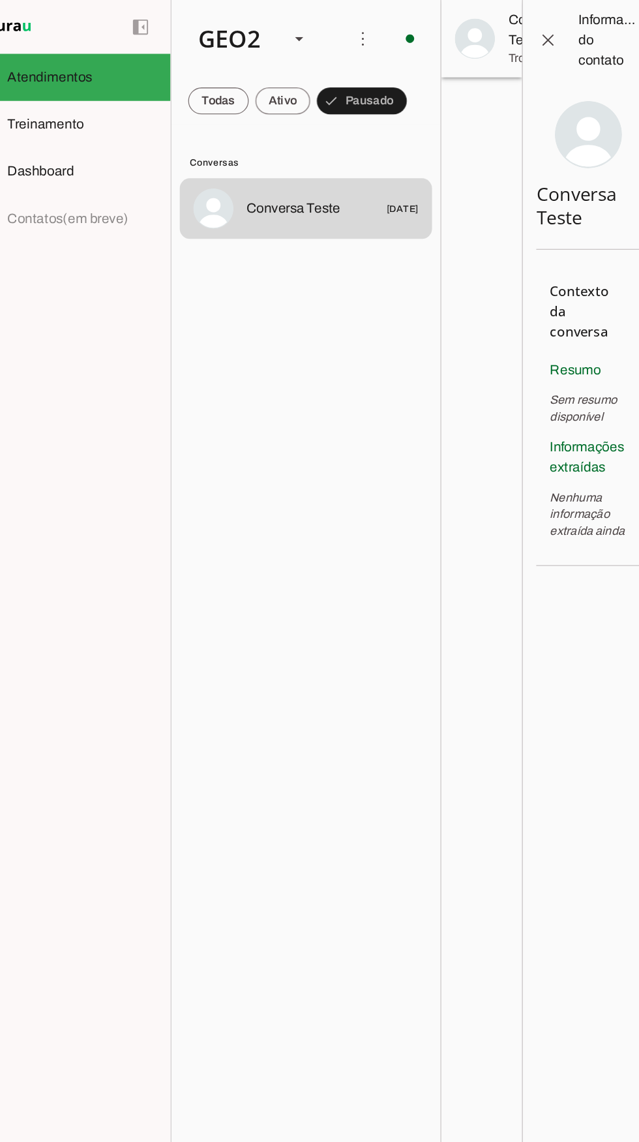
click at [203, 71] on span at bounding box center [200, 78] width 47 height 31
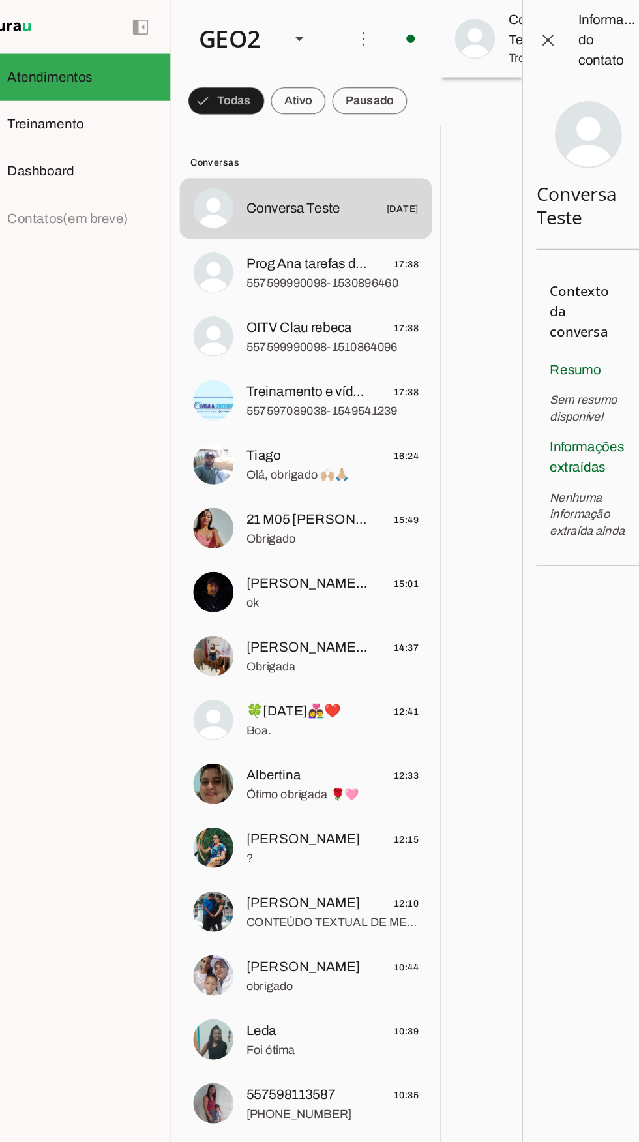
click at [273, 362] on span "Olá, obrigado 🙌🏼🙏🏼" at bounding box center [289, 368] width 134 height 13
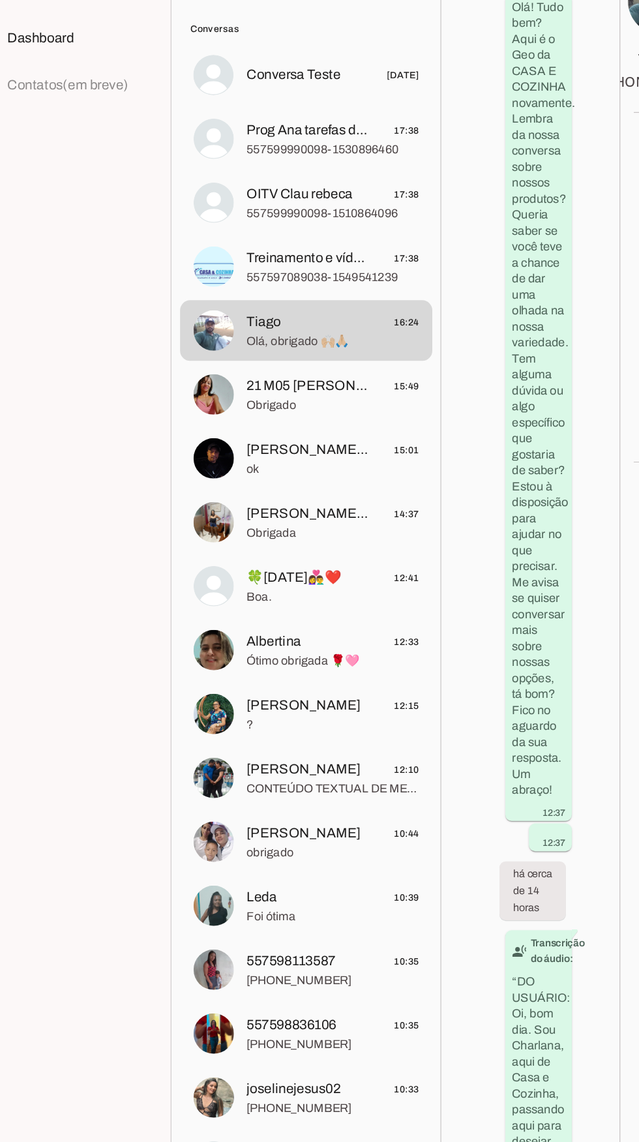
scroll to position [2121, 0]
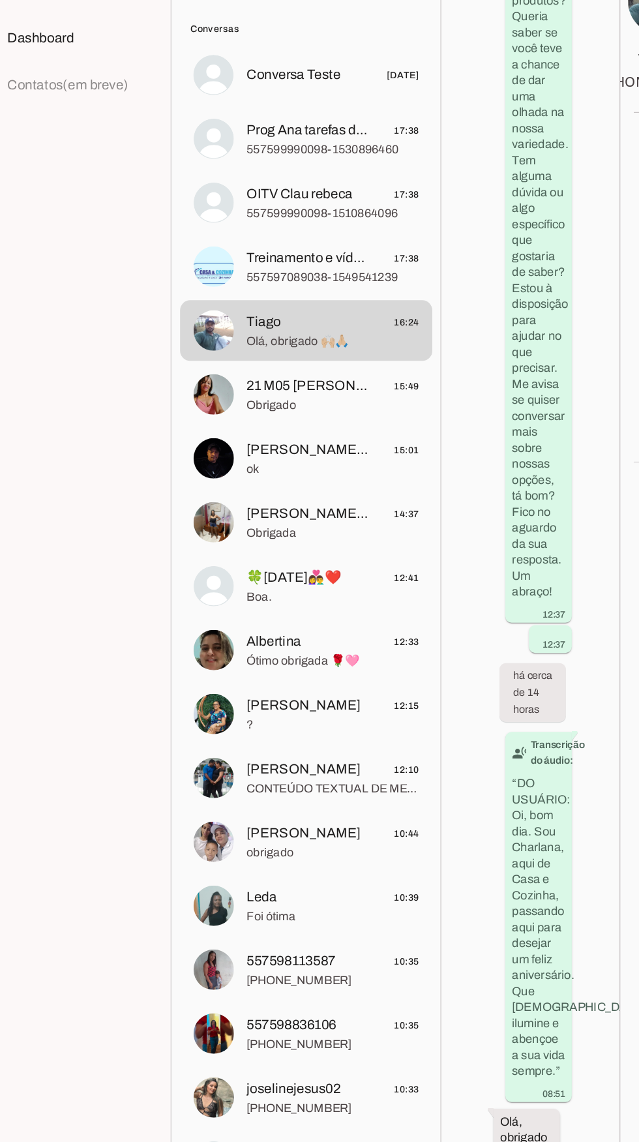
click at [290, 410] on span "21 M05 [PERSON_NAME] Fazenda Abóbora" at bounding box center [270, 403] width 97 height 16
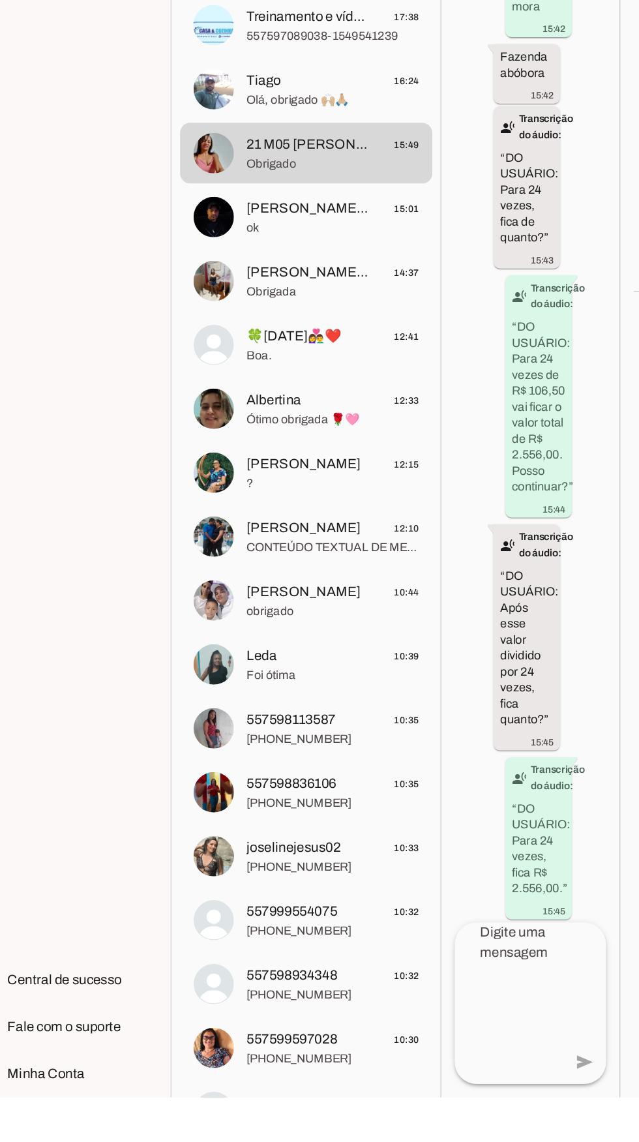
scroll to position [11206, 0]
click at [284, 448] on span "[PERSON_NAME] 😍" at bounding box center [270, 453] width 97 height 16
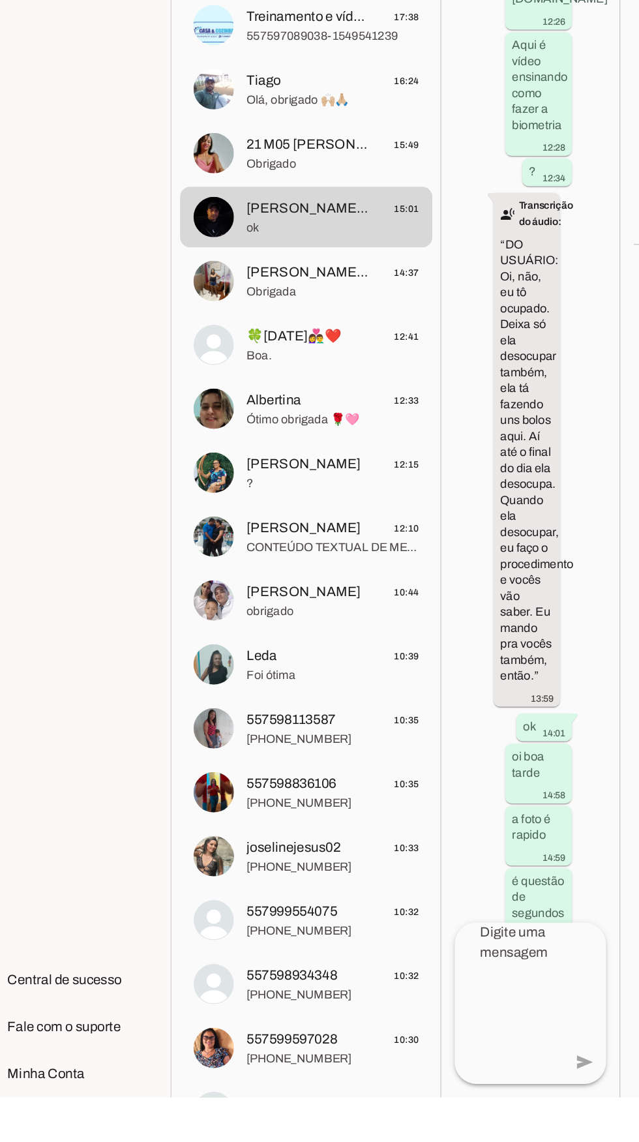
scroll to position [14372, 0]
